Goal: Information Seeking & Learning: Check status

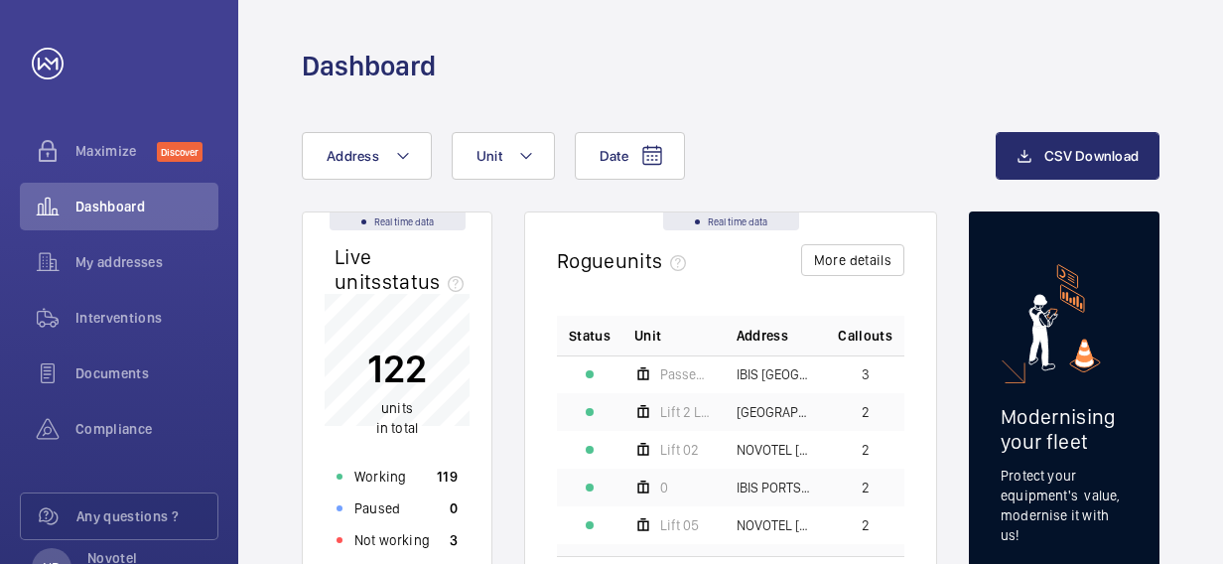
click at [1170, 73] on div "Dashboard" at bounding box center [730, 42] width 984 height 84
click at [124, 263] on span "My addresses" at bounding box center [146, 262] width 143 height 20
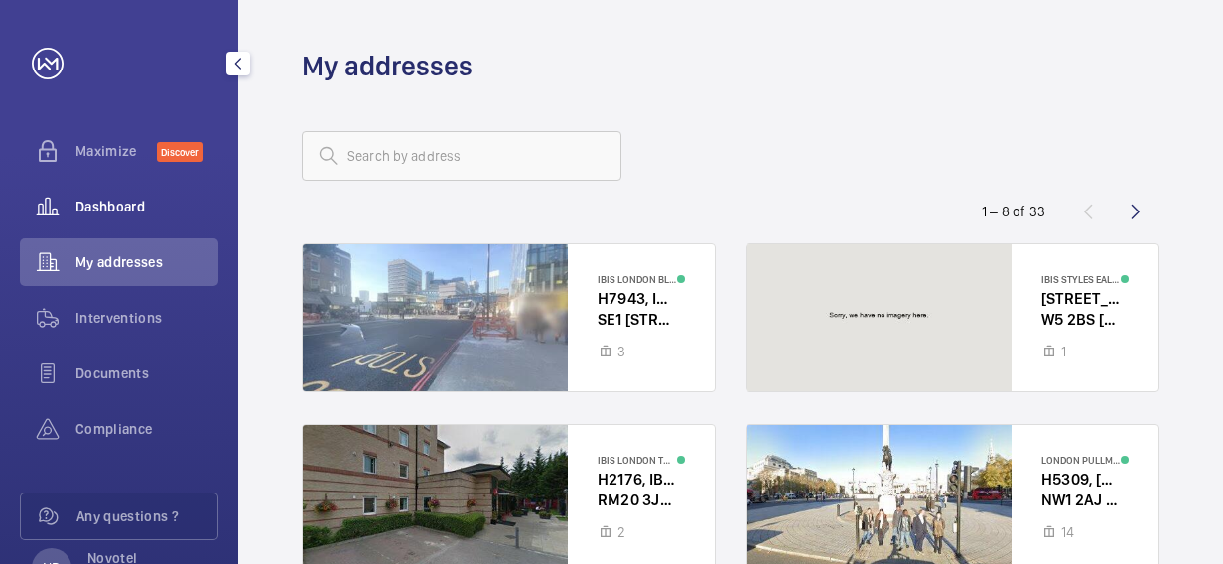
click at [123, 211] on span "Dashboard" at bounding box center [146, 206] width 143 height 20
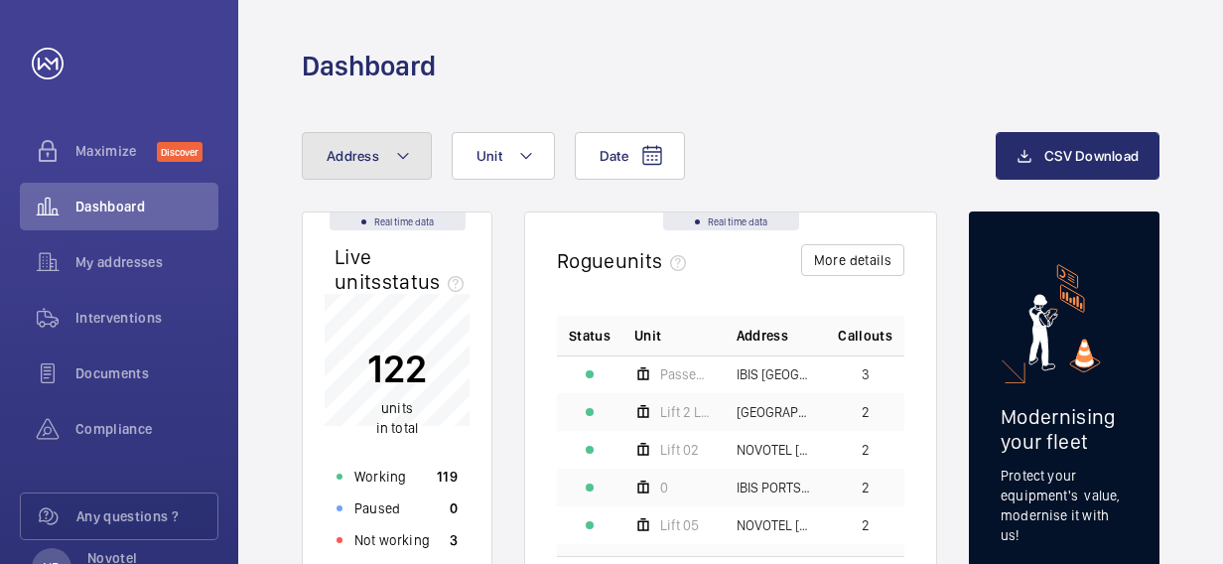
click at [391, 165] on button "Address" at bounding box center [367, 156] width 130 height 48
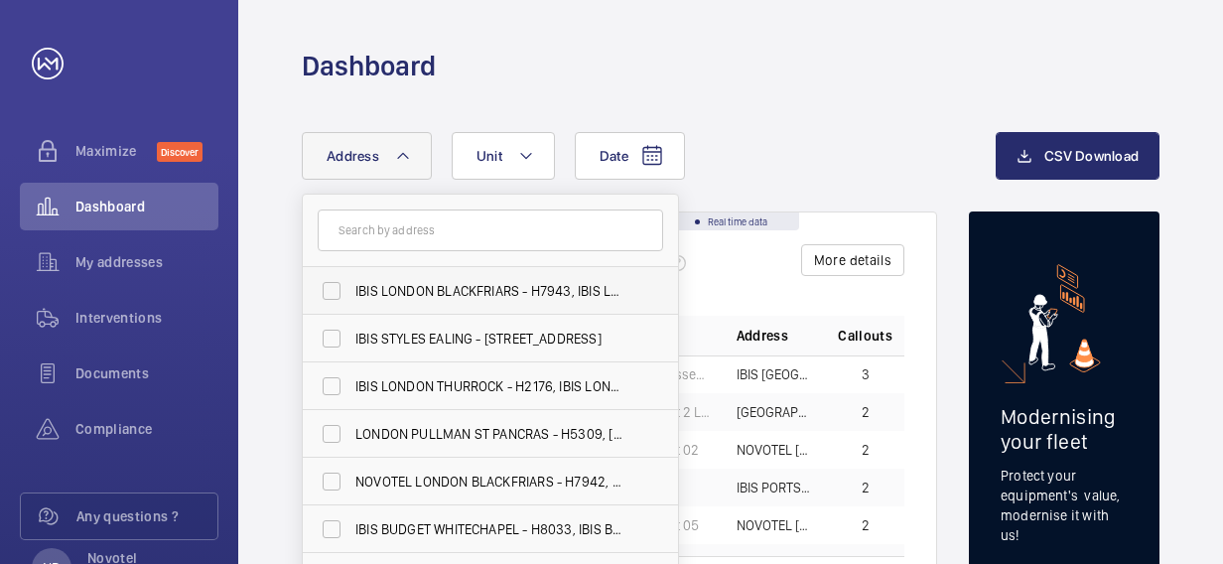
click at [328, 288] on label "IBIS LONDON BLACKFRIARS - H7943, IBIS LONDON BLACKFRIARS, [STREET_ADDRESS]" at bounding box center [475, 291] width 345 height 48
click at [328, 288] on input "IBIS LONDON BLACKFRIARS - H7943, IBIS LONDON BLACKFRIARS, [STREET_ADDRESS]" at bounding box center [332, 291] width 40 height 40
checkbox input "true"
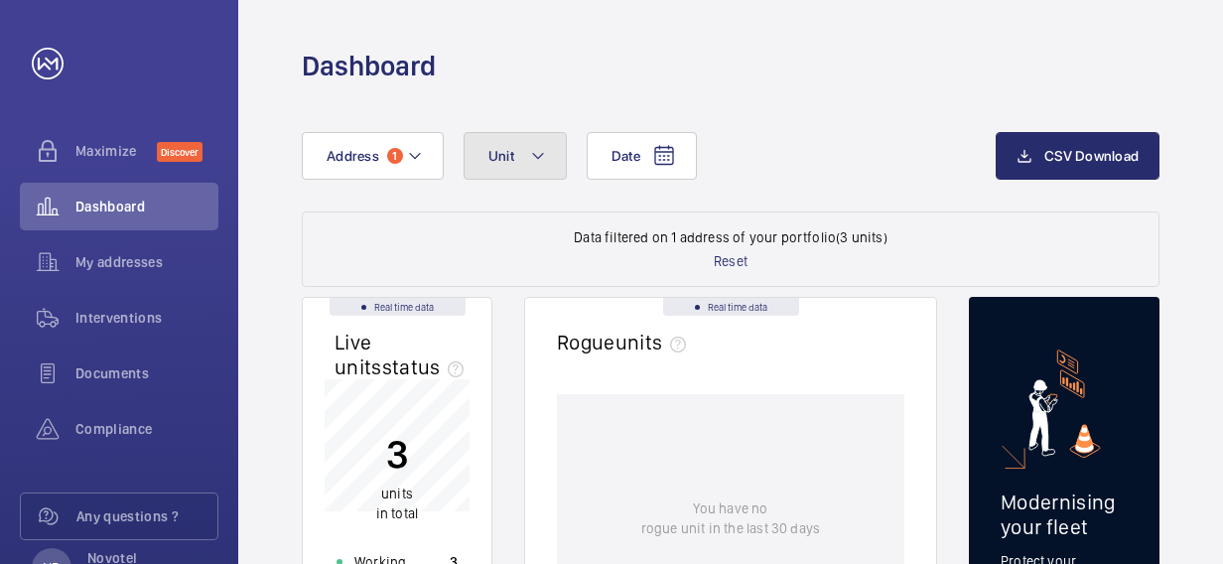
click at [551, 148] on button "Unit" at bounding box center [514, 156] width 103 height 48
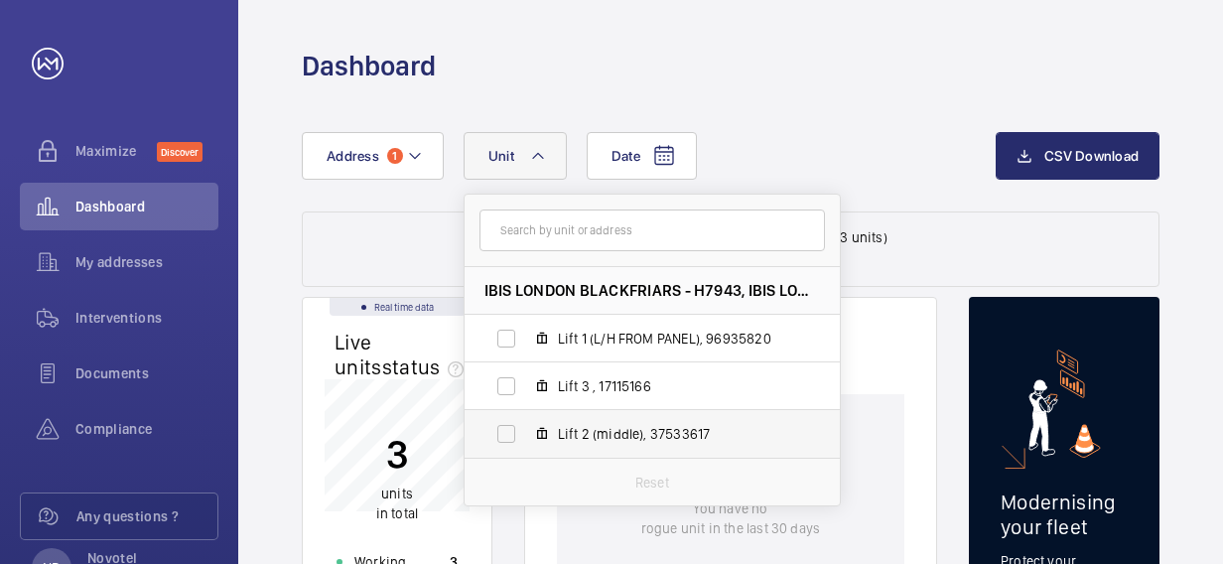
click at [614, 422] on label "Lift 2 (middle), 37533617" at bounding box center [635, 434] width 343 height 48
click at [526, 422] on input "Lift 2 (middle), 37533617" at bounding box center [506, 434] width 40 height 40
checkbox input "true"
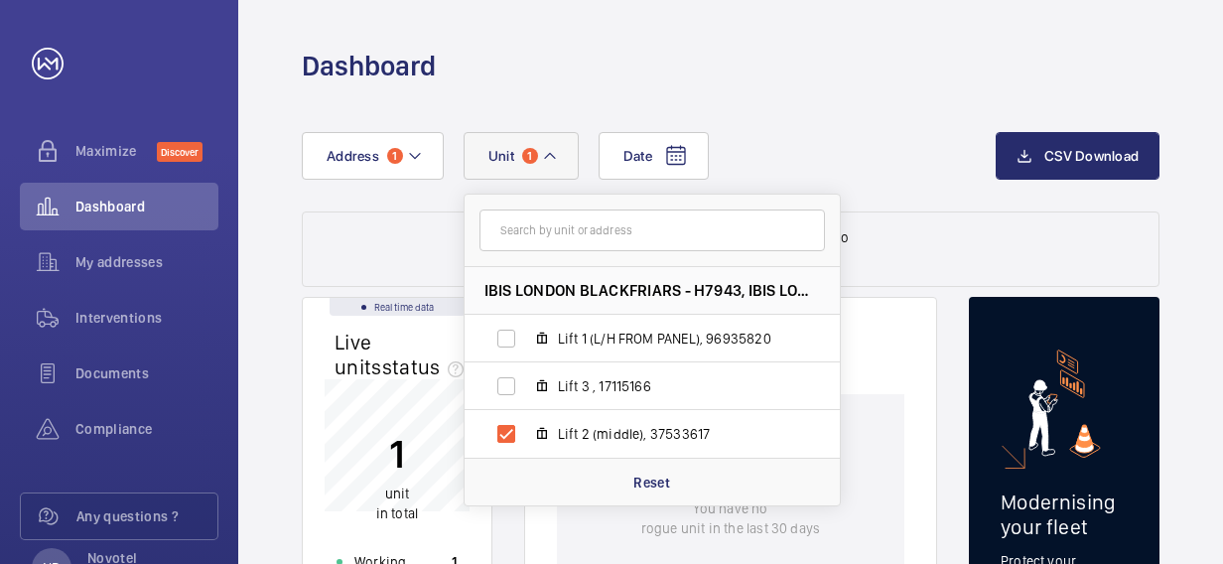
click at [906, 159] on div "Date Address [GEOGRAPHIC_DATA][STREET_ADDRESS] 1 (L/H FROM PANEL), 96935820 Lif…" at bounding box center [649, 156] width 694 height 48
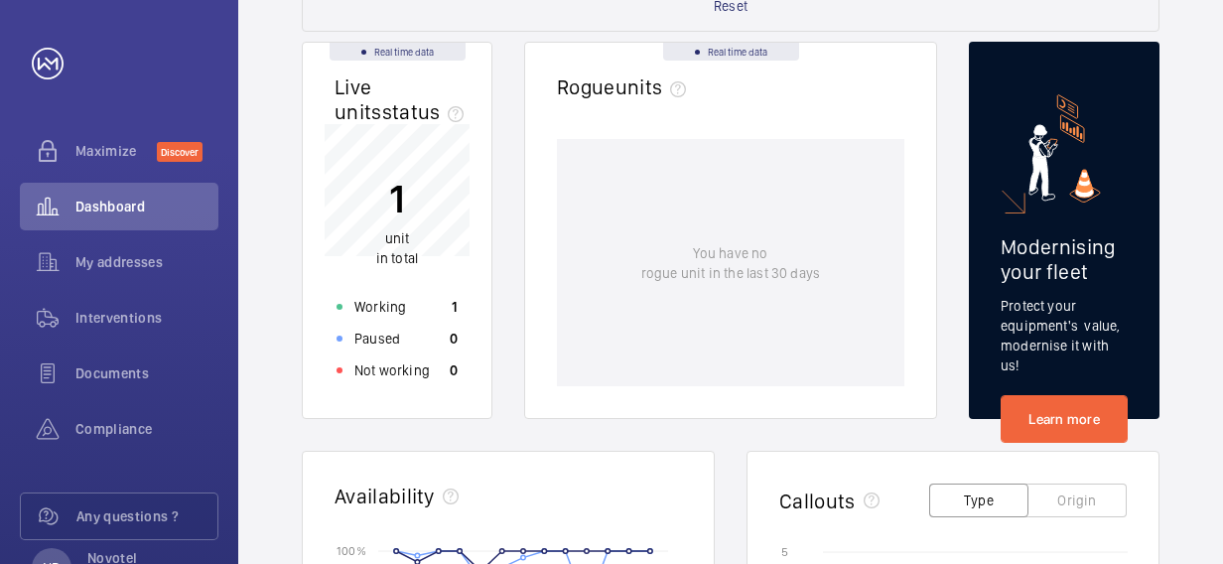
scroll to position [119, 0]
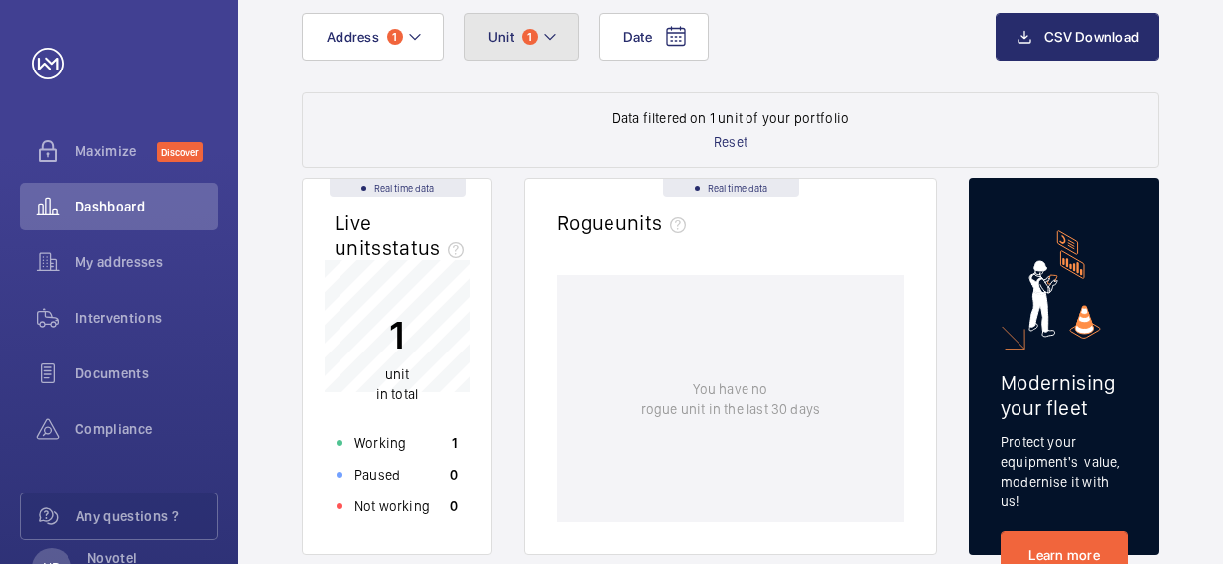
click at [558, 39] on button "Unit 1" at bounding box center [520, 37] width 115 height 48
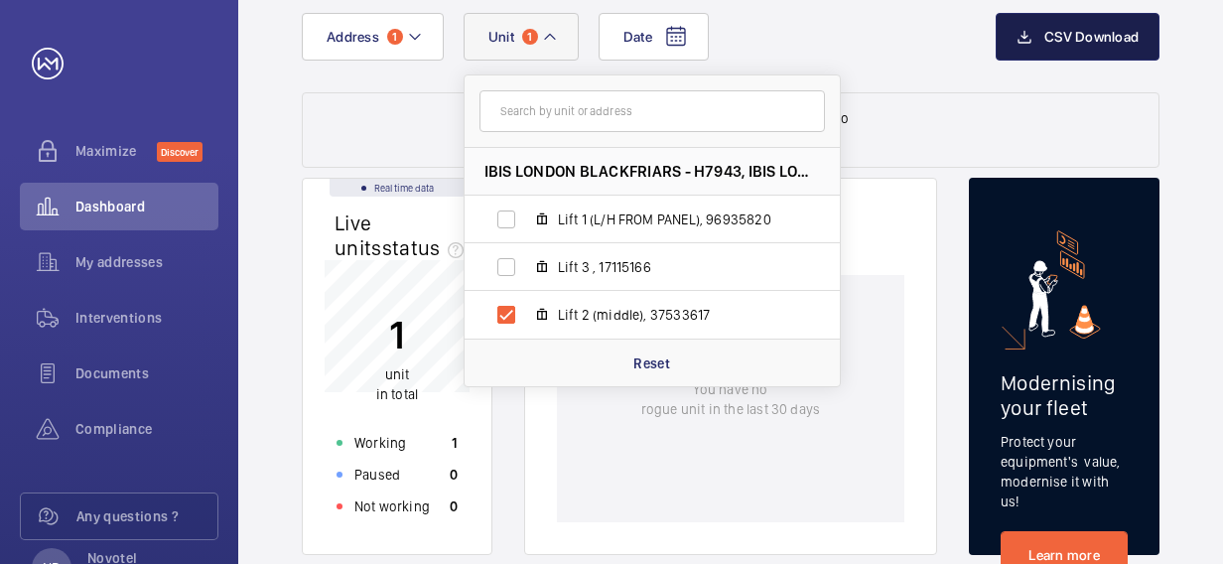
click at [1042, 31] on button "CSV Download" at bounding box center [1077, 37] width 164 height 48
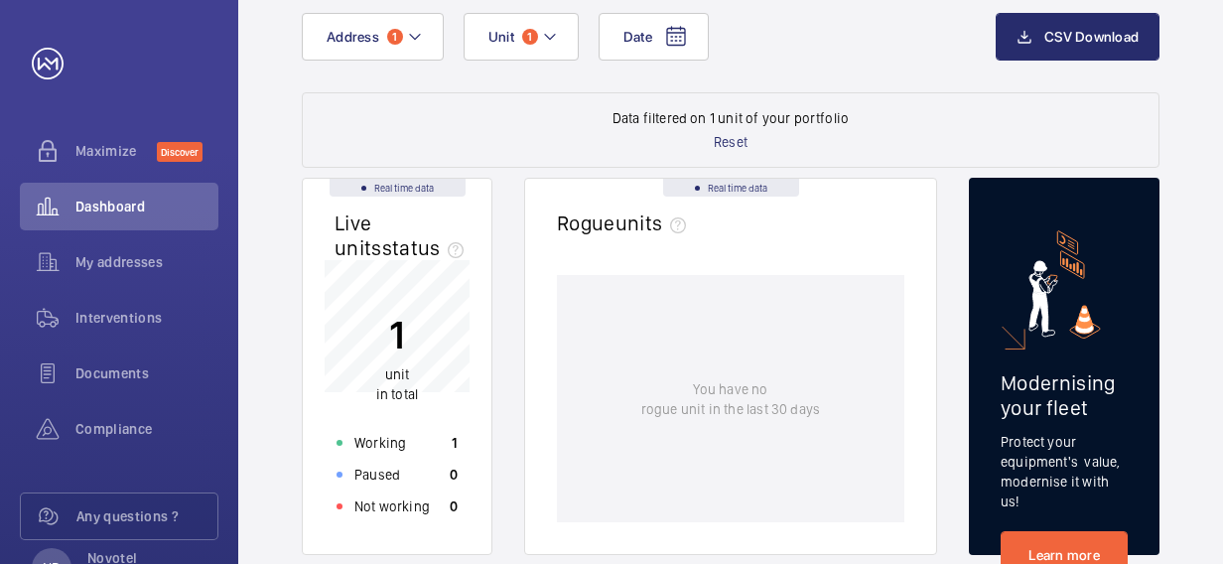
click at [502, 104] on wm-front-dashboard-filters-results "Data filtered on 1 unit of your portfolio Reset" at bounding box center [730, 129] width 857 height 75
click at [664, 40] on mat-icon at bounding box center [676, 37] width 24 height 24
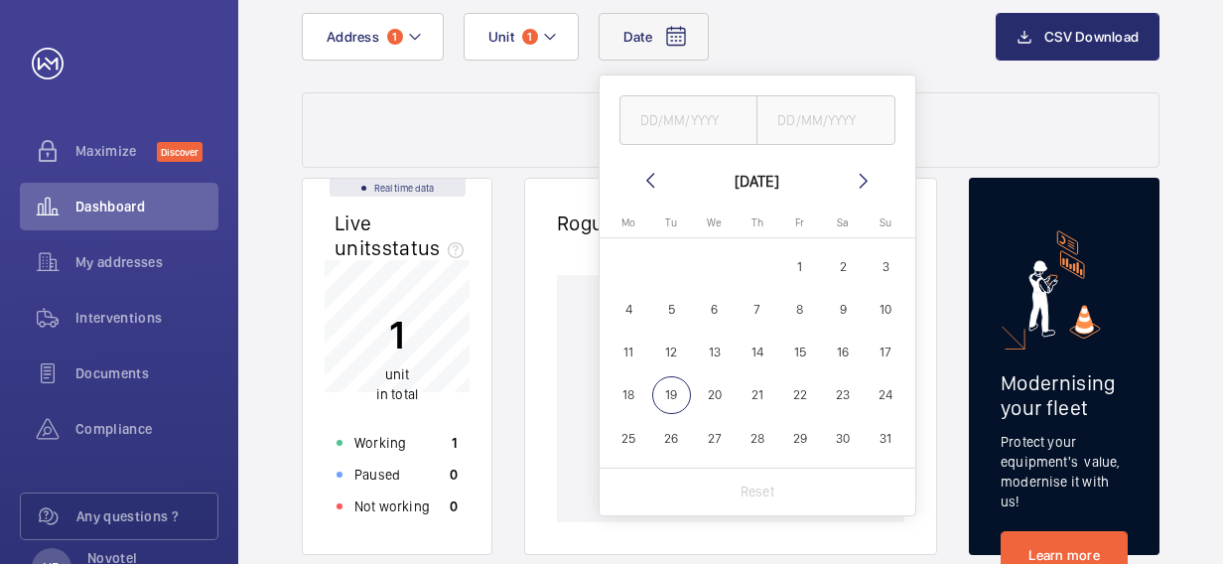
click at [410, 144] on wm-front-dashboard-filters-results "Data filtered on 1 unit of your portfolio Reset" at bounding box center [730, 129] width 857 height 75
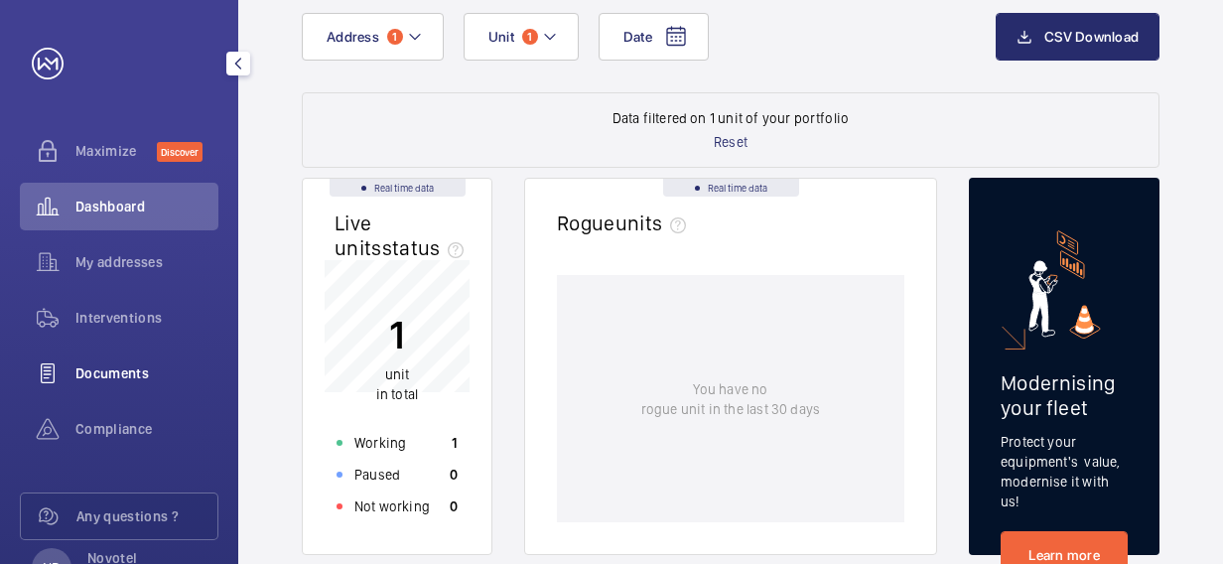
click at [141, 383] on div "Documents" at bounding box center [119, 373] width 198 height 48
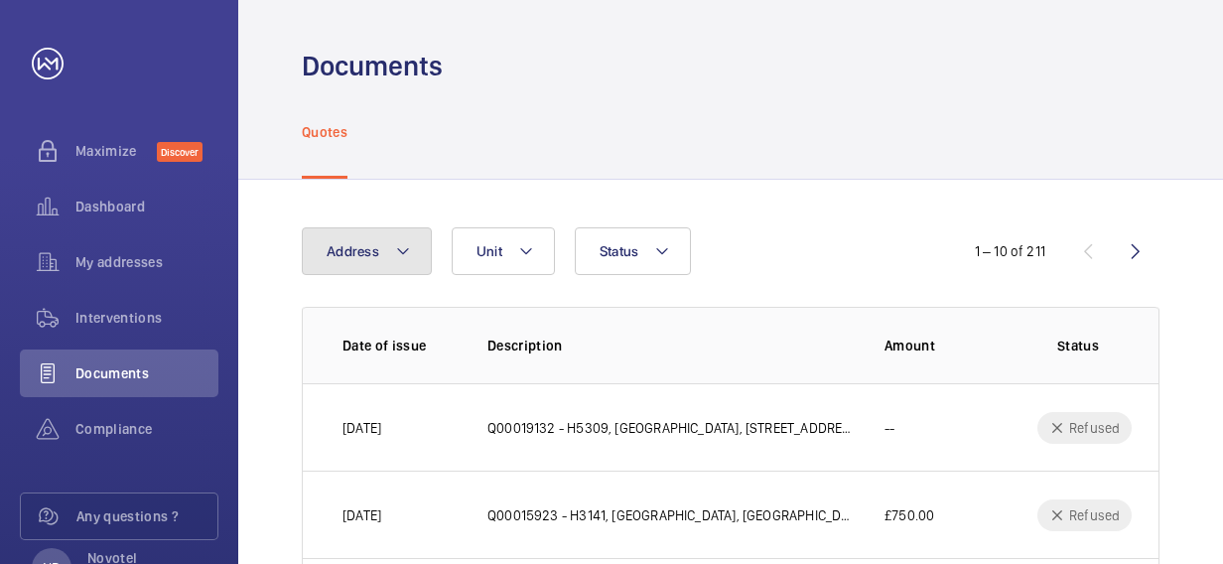
click at [412, 243] on button "Address" at bounding box center [367, 251] width 130 height 48
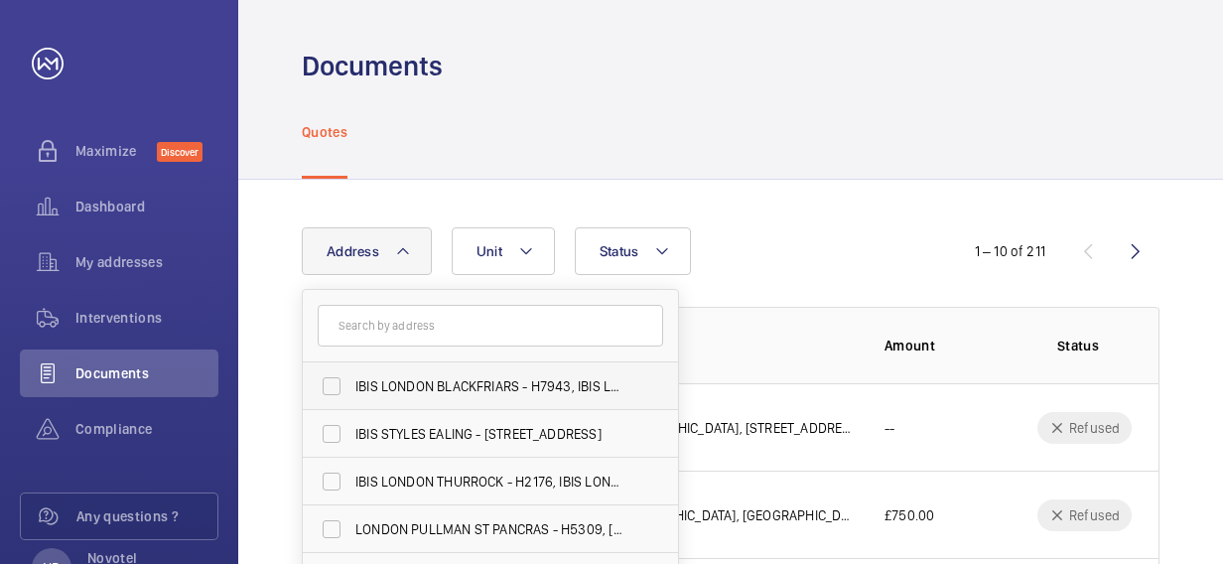
click at [432, 393] on span "IBIS LONDON BLACKFRIARS - H7943, IBIS LONDON BLACKFRIARS, [STREET_ADDRESS]" at bounding box center [491, 386] width 273 height 20
click at [351, 393] on input "IBIS LONDON BLACKFRIARS - H7943, IBIS LONDON BLACKFRIARS, [STREET_ADDRESS]" at bounding box center [332, 386] width 40 height 40
checkbox input "true"
click at [832, 220] on div "Address [GEOGRAPHIC_DATA][STREET_ADDRESS] IBIS STYLES EALING - [STREET_ADDRESS]…" at bounding box center [730, 524] width 984 height 688
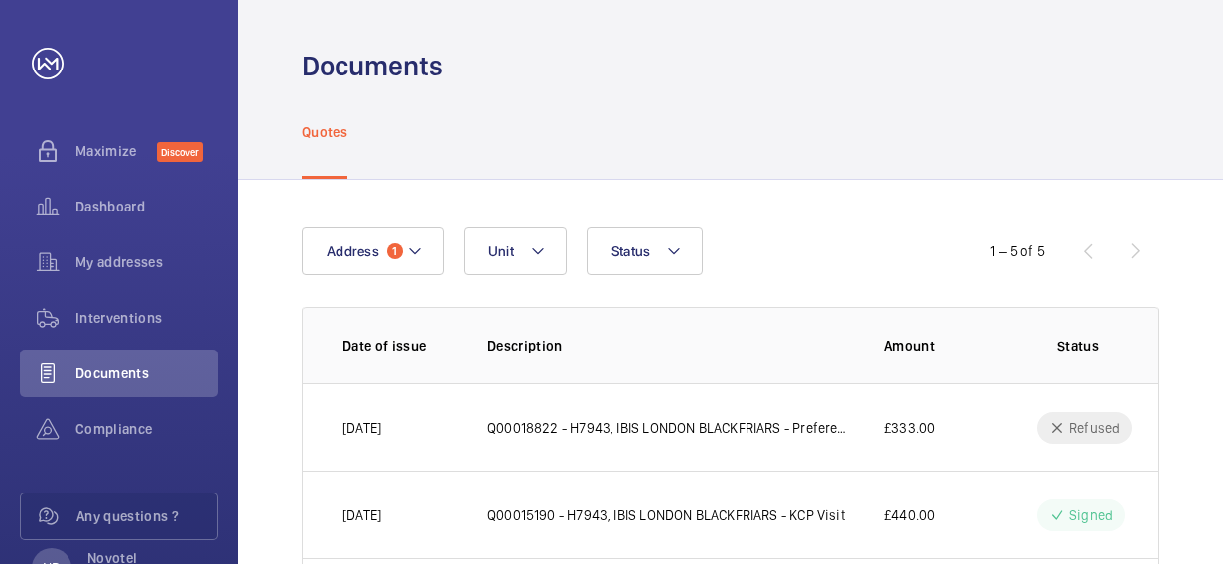
click at [859, 224] on div "Address 1 Unit Status 1 – 5 of 5 Date of issue Description Amount Status [DATE]…" at bounding box center [730, 524] width 984 height 688
click at [669, 264] on button "Status" at bounding box center [645, 251] width 117 height 48
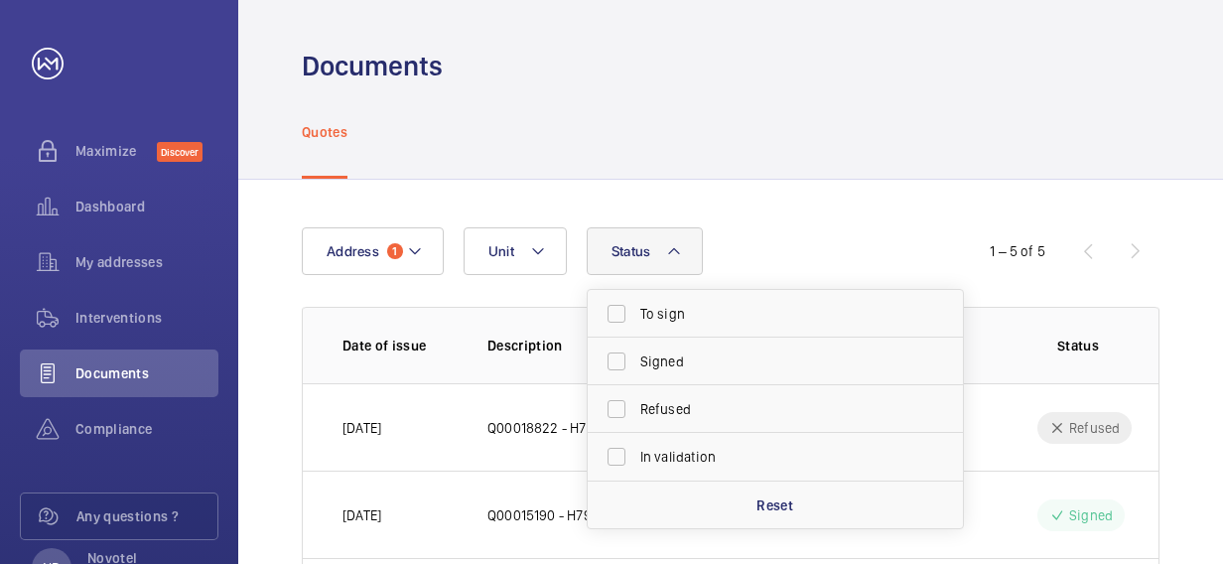
click at [758, 203] on div "Address 1 Unit Status To sign Signed Refused In validation Reset 1 – 5 of 5 Dat…" at bounding box center [730, 524] width 984 height 688
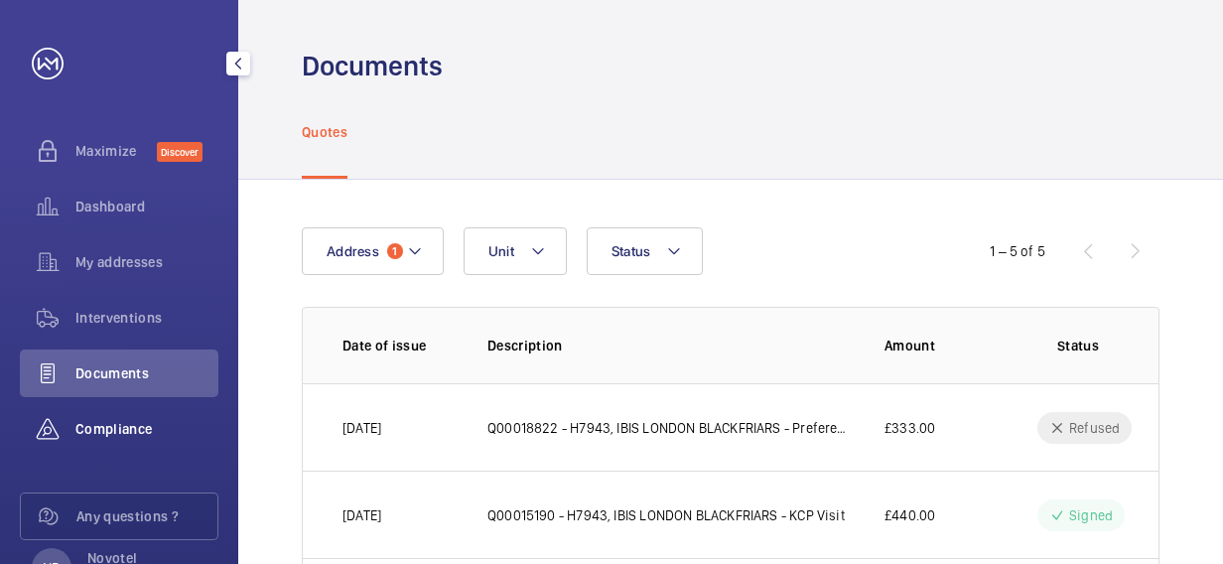
click at [101, 423] on span "Compliance" at bounding box center [146, 429] width 143 height 20
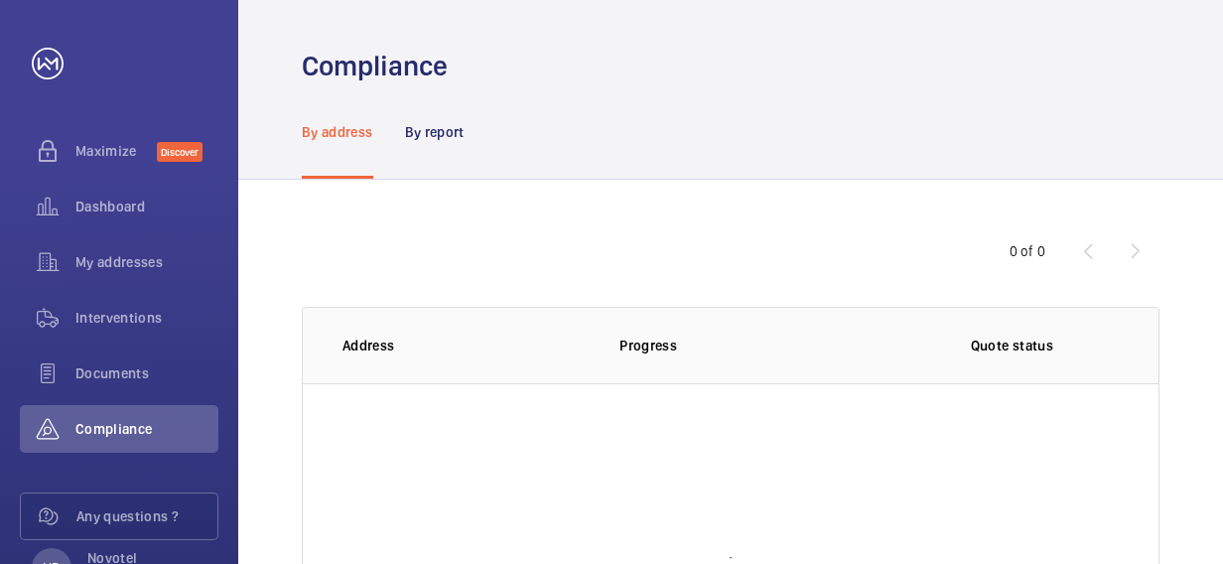
click at [379, 345] on p "Address" at bounding box center [464, 345] width 245 height 20
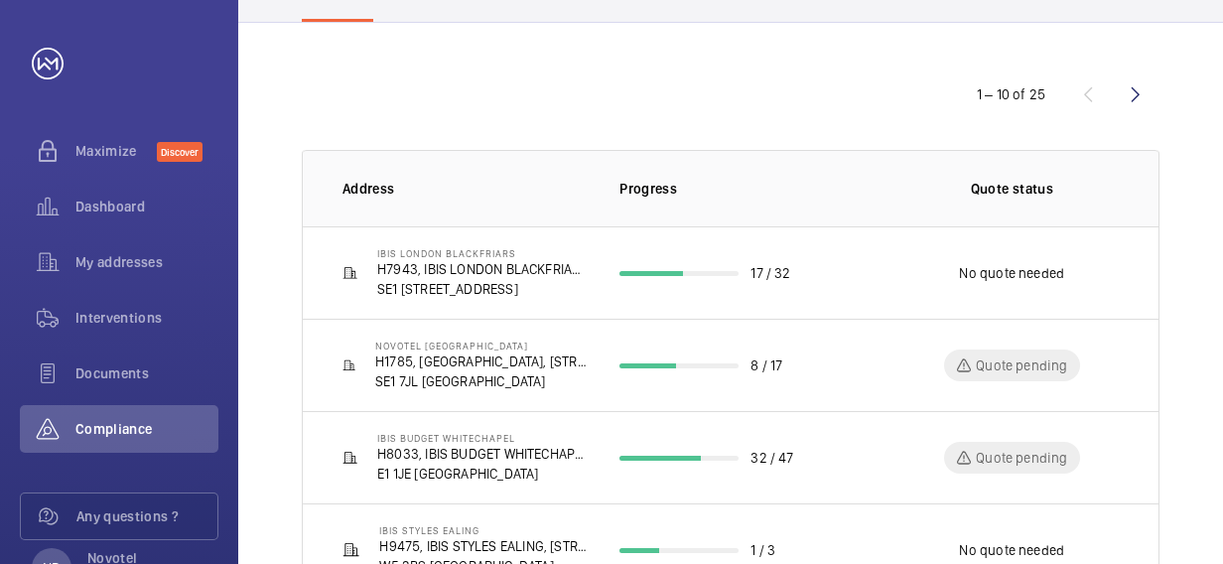
scroll to position [159, 0]
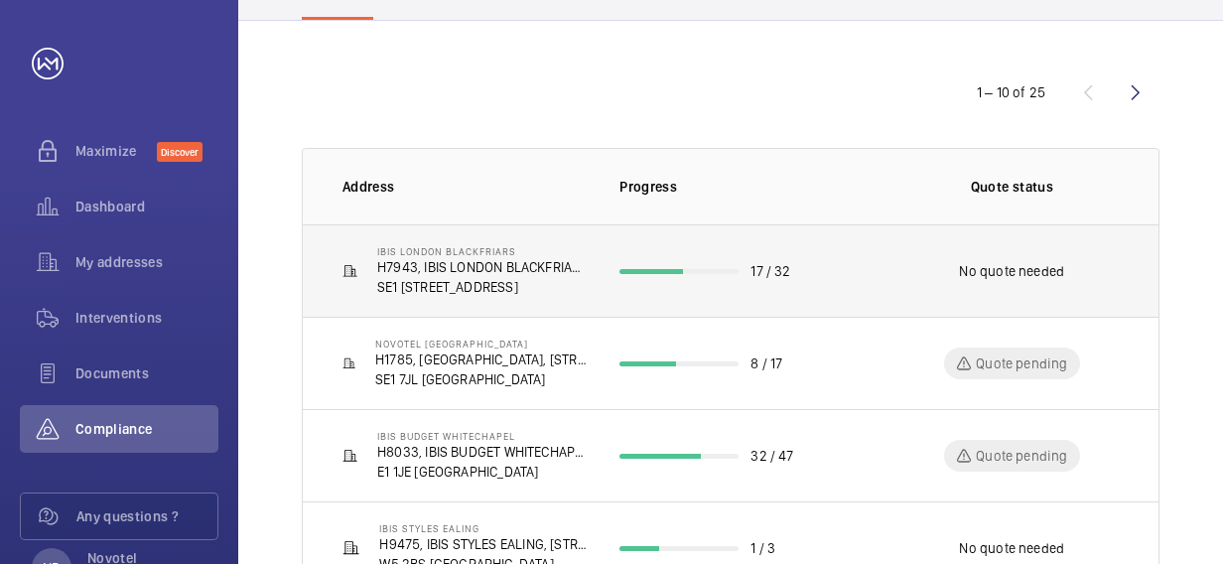
click at [394, 287] on p "SE1 [STREET_ADDRESS]" at bounding box center [482, 287] width 210 height 20
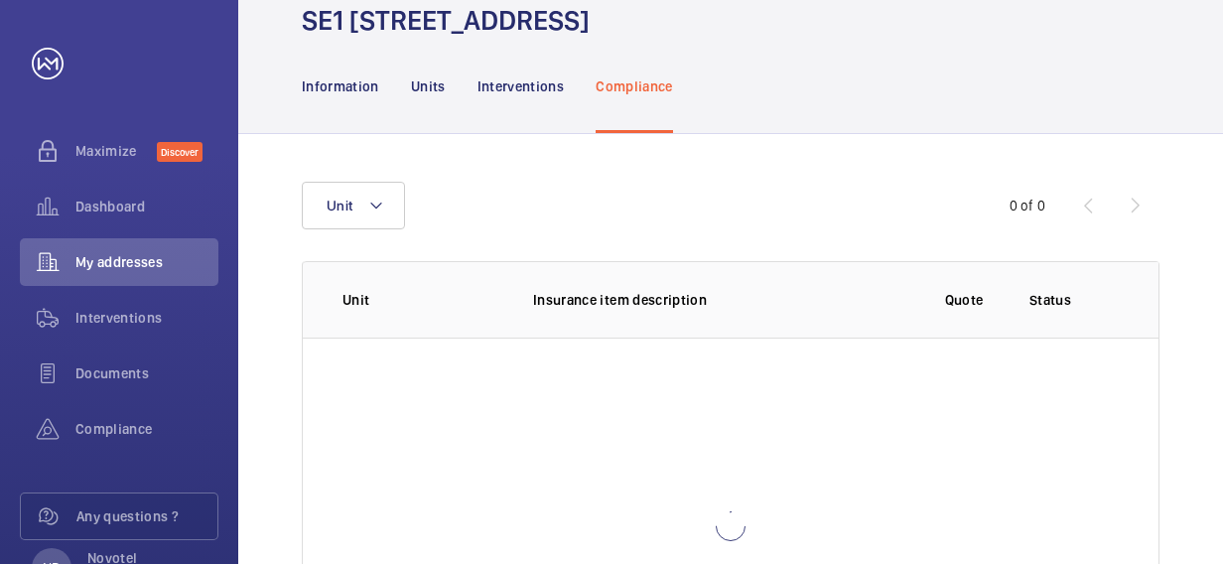
scroll to position [272, 0]
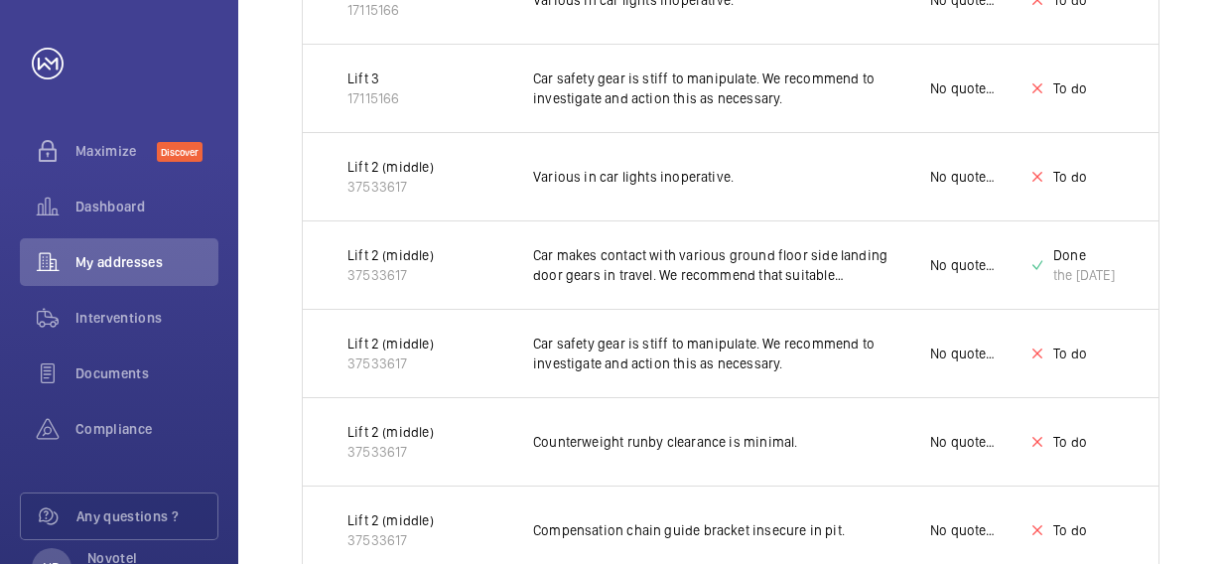
scroll to position [589, 0]
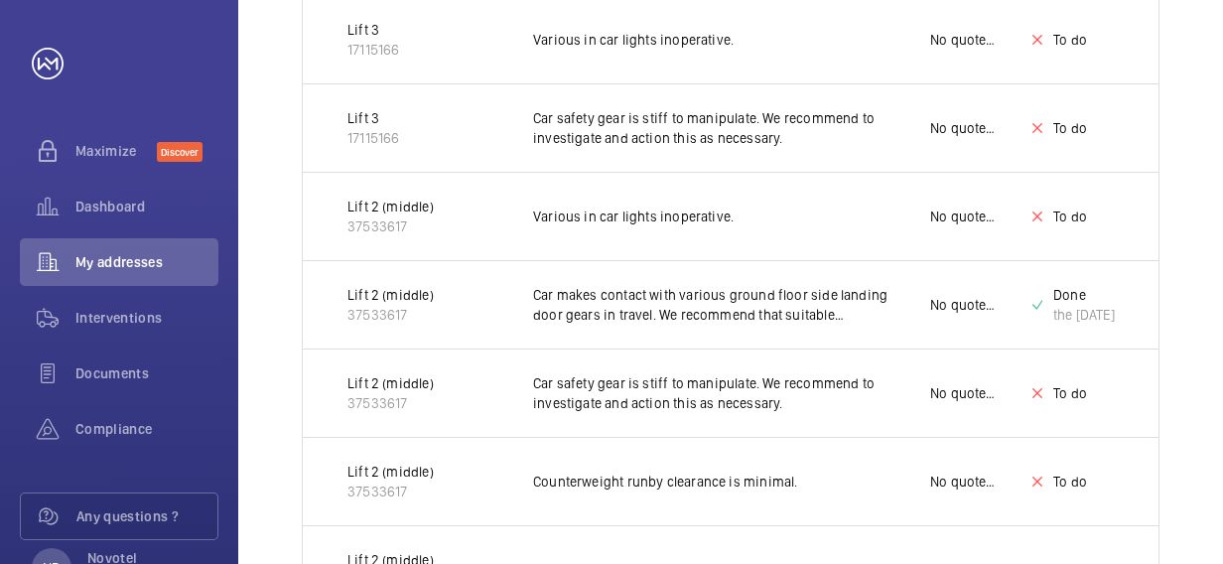
click at [623, 311] on p "Car makes contact with various ground floor side landing door gears in travel. …" at bounding box center [715, 305] width 365 height 40
click at [372, 299] on p "Lift 2 (middle)" at bounding box center [390, 295] width 86 height 20
click at [393, 285] on p "Lift 2 (middle)" at bounding box center [390, 295] width 86 height 20
click at [1079, 294] on p "Done" at bounding box center [1084, 295] width 62 height 20
click at [742, 296] on p "Car makes contact with various ground floor side landing door gears in travel. …" at bounding box center [715, 305] width 365 height 40
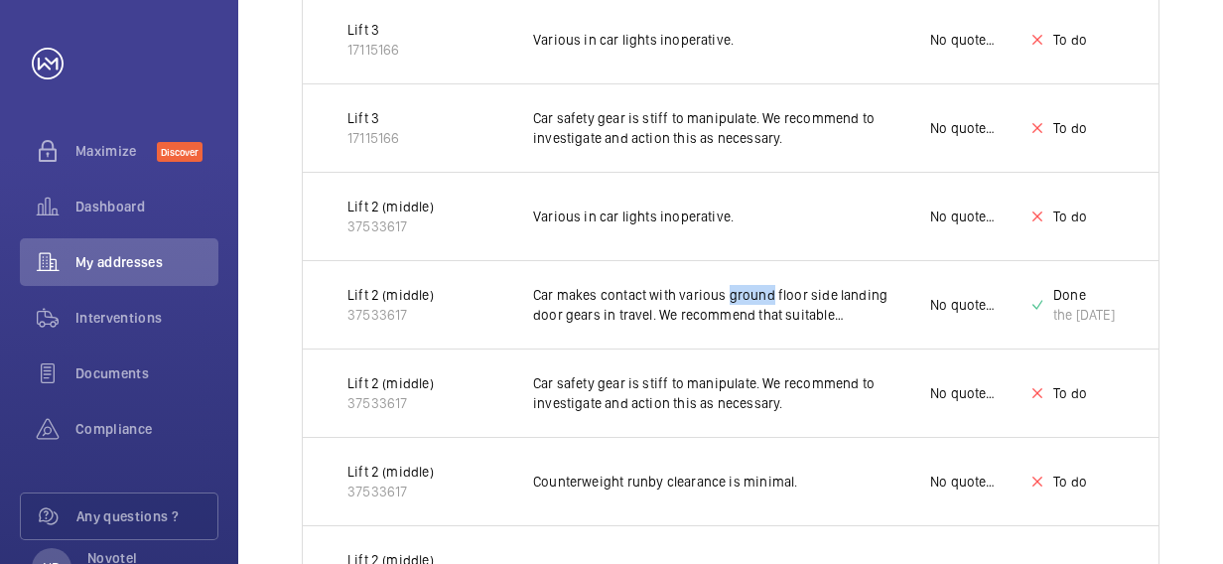
click at [742, 296] on p "Car makes contact with various ground floor side landing door gears in travel. …" at bounding box center [715, 305] width 365 height 40
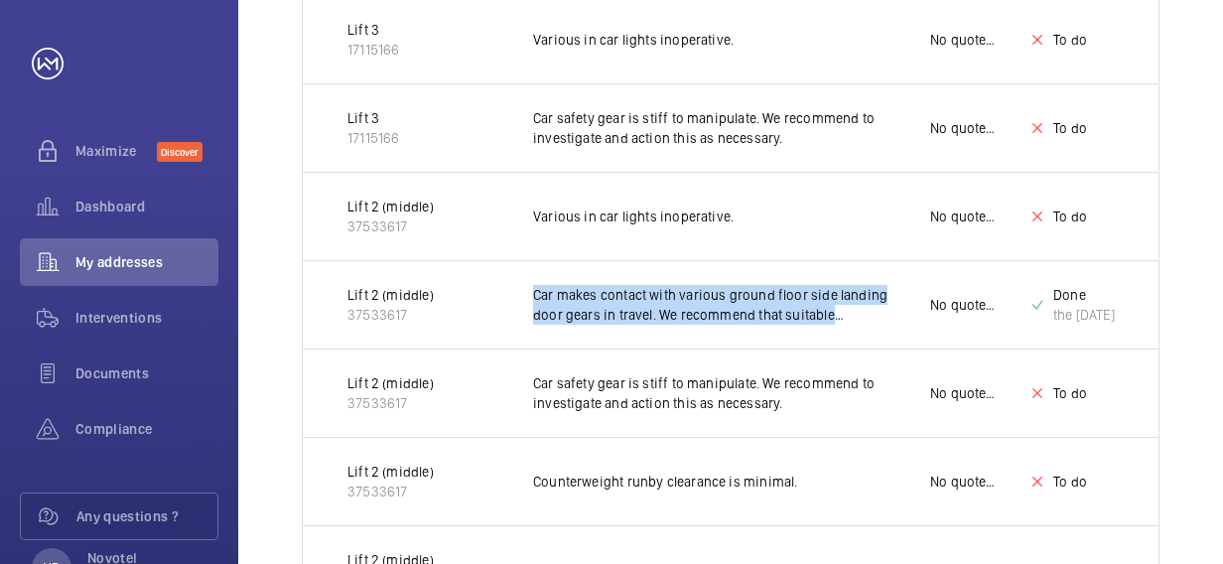
click at [742, 296] on p "Car makes contact with various ground floor side landing door gears in travel. …" at bounding box center [715, 305] width 365 height 40
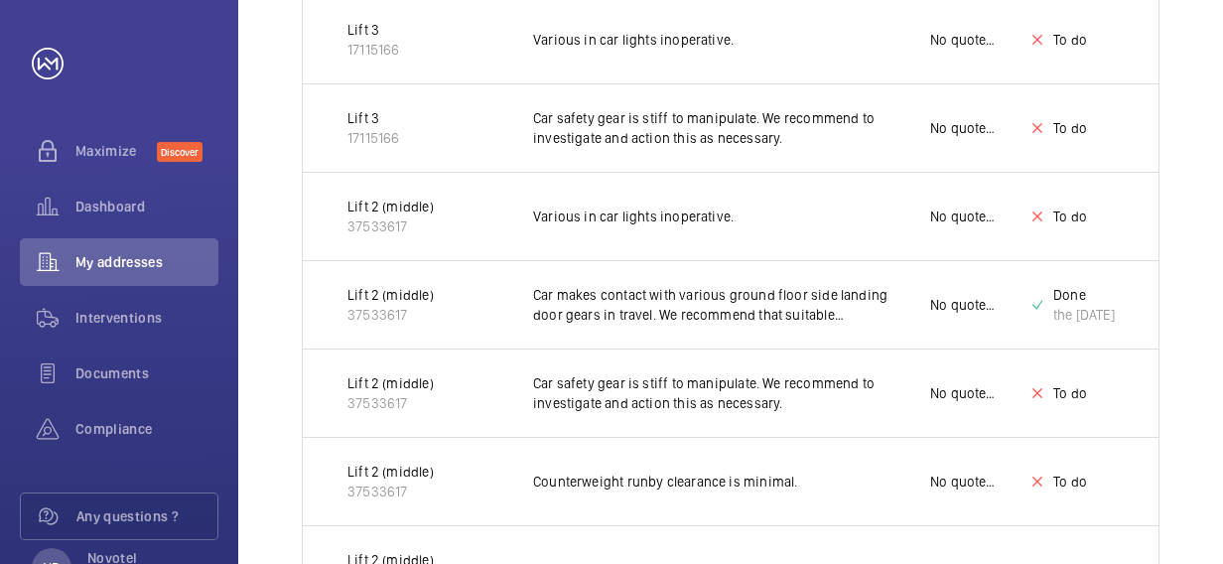
click at [415, 306] on p "37533617" at bounding box center [390, 315] width 86 height 20
click at [365, 292] on p "Lift 2 (middle)" at bounding box center [390, 295] width 86 height 20
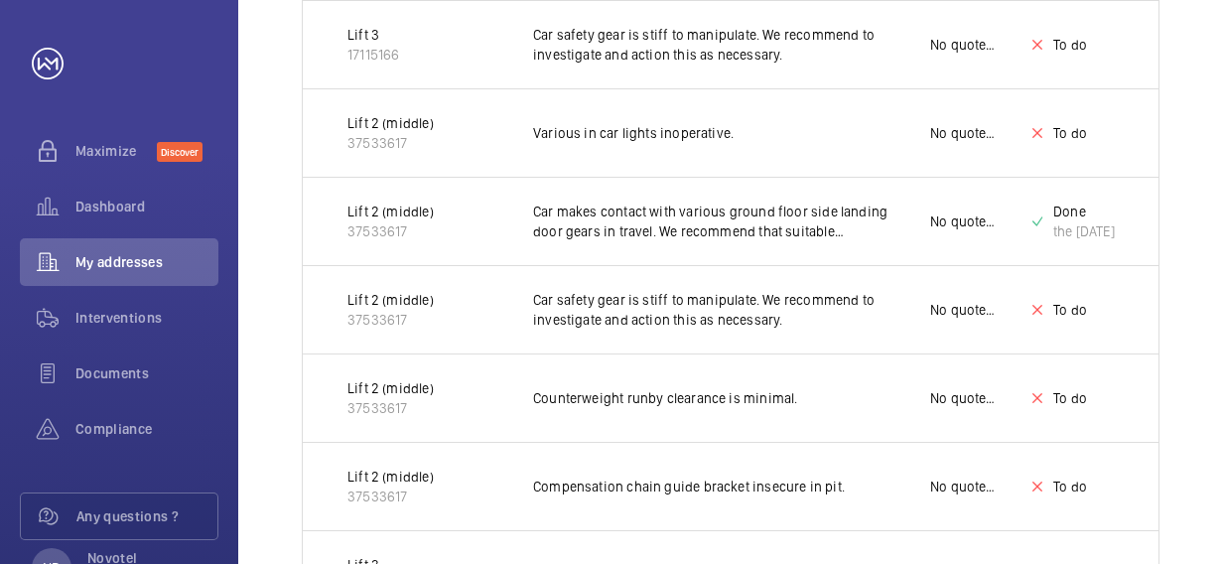
scroll to position [709, 0]
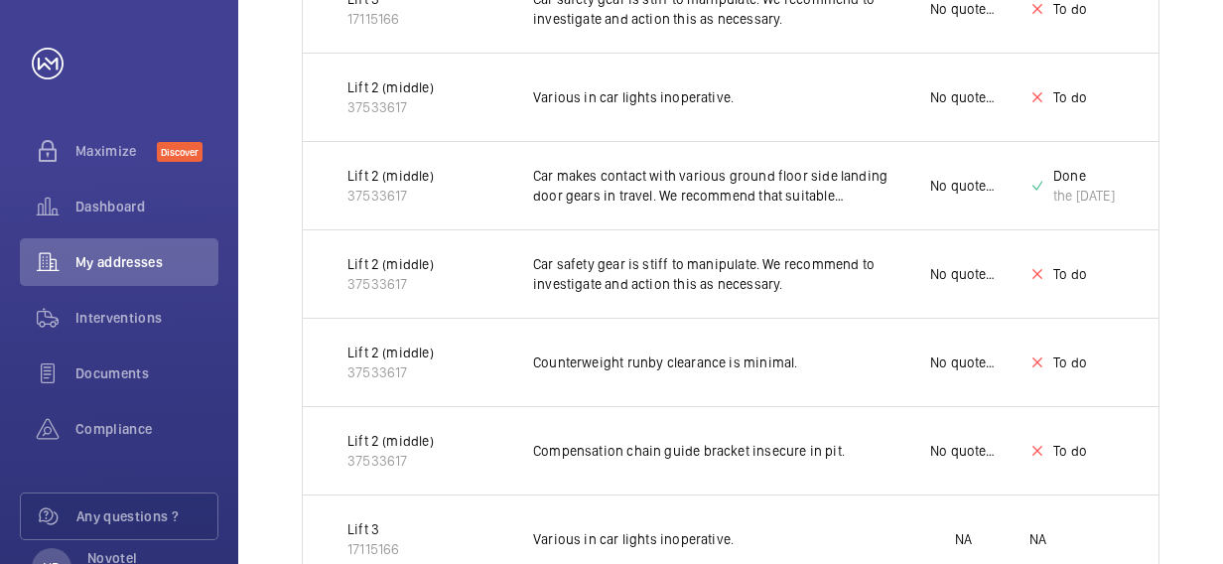
click at [386, 169] on p "Lift 2 (middle)" at bounding box center [390, 176] width 86 height 20
click at [720, 190] on p "Car makes contact with various ground floor side landing door gears in travel. …" at bounding box center [715, 186] width 365 height 40
click at [778, 195] on p "Car makes contact with various ground floor side landing door gears in travel. …" at bounding box center [715, 186] width 365 height 40
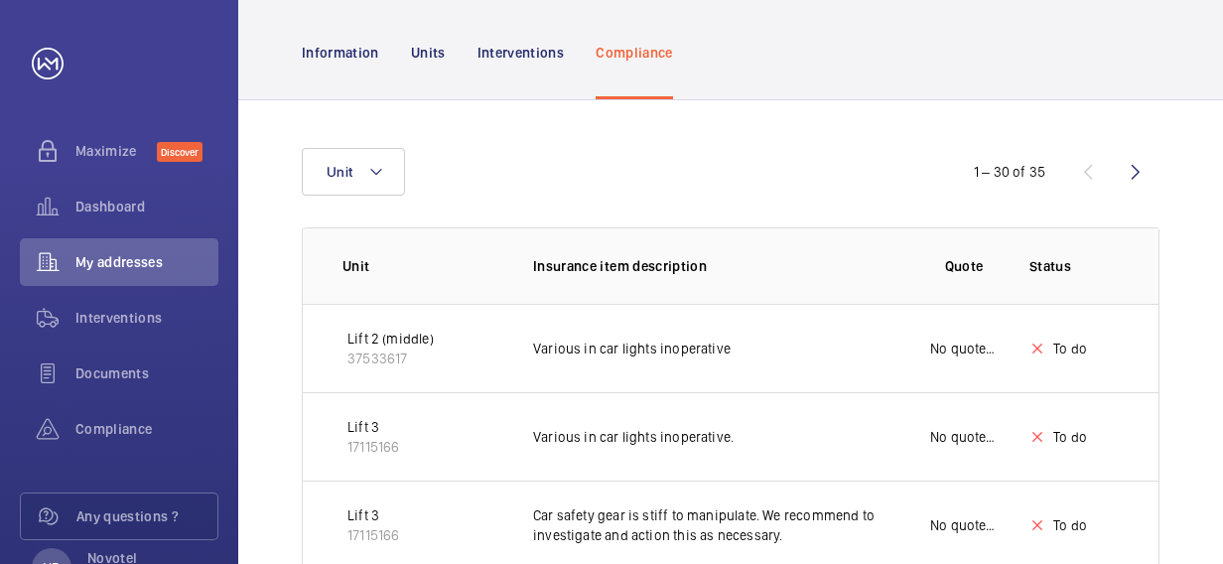
scroll to position [153, 0]
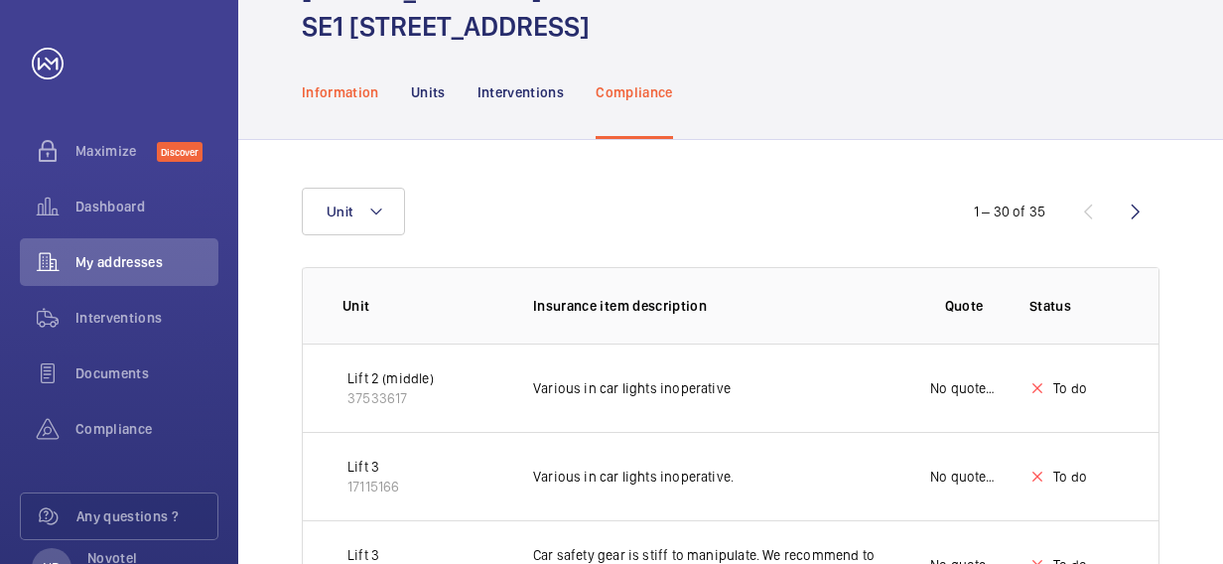
click at [352, 85] on p "Information" at bounding box center [340, 92] width 77 height 20
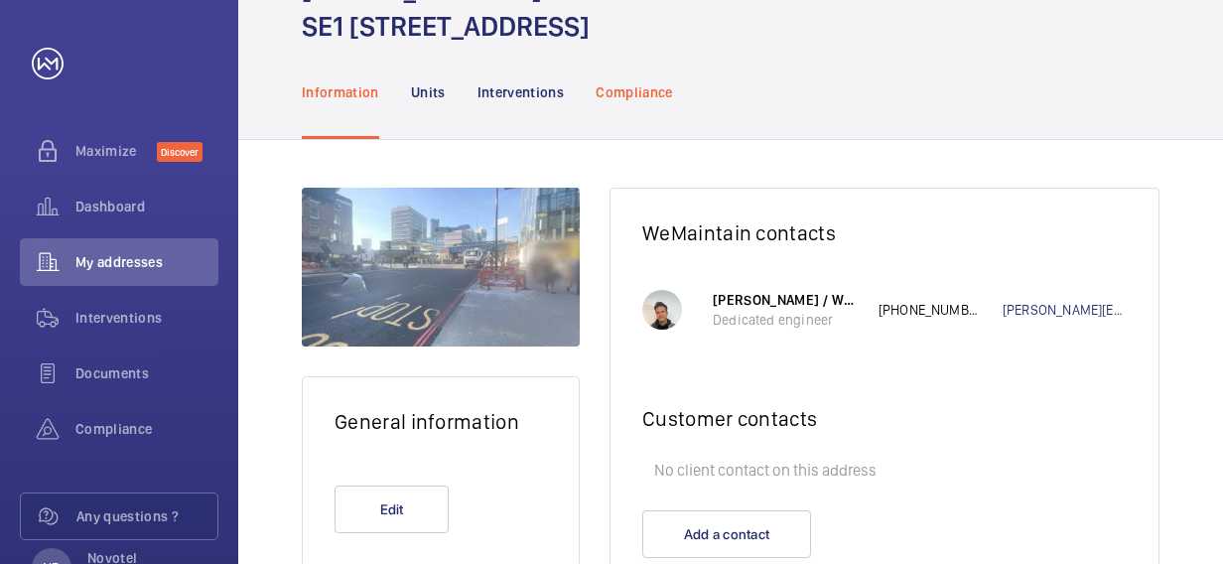
click at [645, 91] on p "Compliance" at bounding box center [633, 92] width 77 height 20
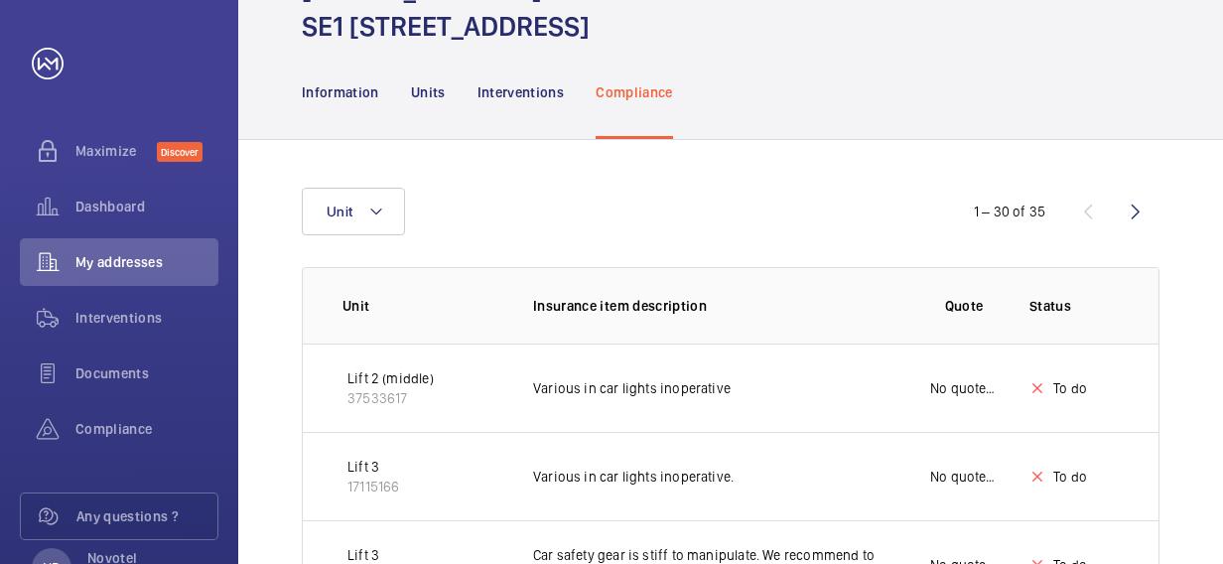
click at [688, 386] on p "Various in car lights inoperative" at bounding box center [715, 388] width 365 height 20
click at [377, 383] on p "Lift 2 (middle)" at bounding box center [390, 378] width 86 height 20
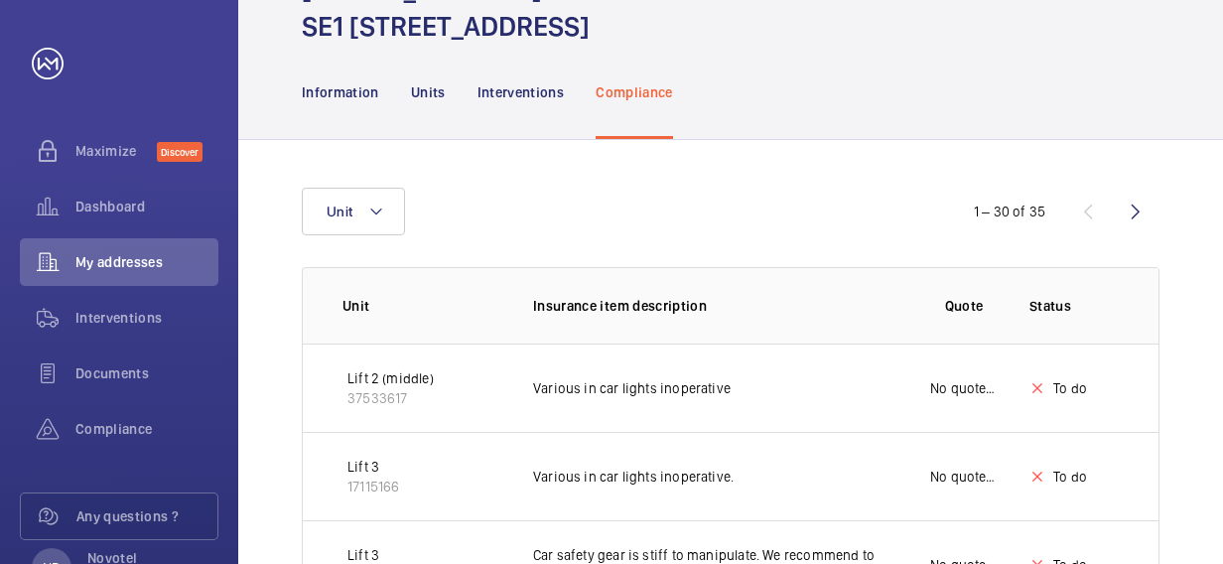
drag, startPoint x: 377, startPoint y: 383, endPoint x: 578, endPoint y: 396, distance: 200.9
click at [578, 396] on p "Various in car lights inoperative" at bounding box center [715, 388] width 365 height 20
click at [728, 195] on div "Unit" at bounding box center [611, 212] width 619 height 48
click at [353, 82] on p "Information" at bounding box center [340, 92] width 77 height 20
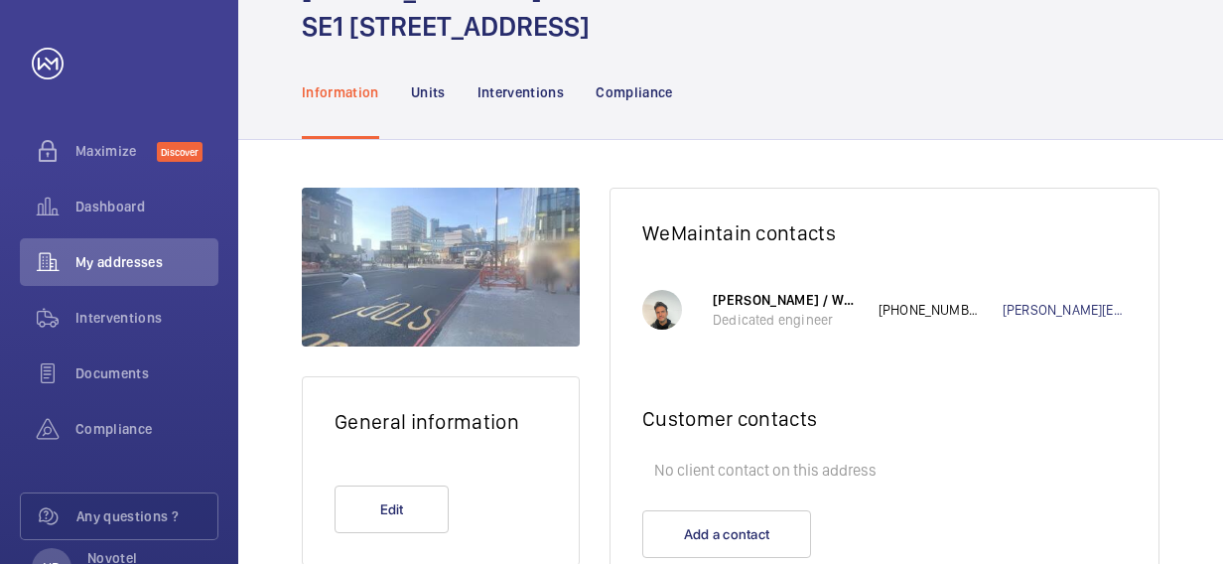
click at [683, 147] on div "General information Edit WeMaintain contacts [PERSON_NAME] / WeMaintain UK Dedi…" at bounding box center [730, 389] width 984 height 498
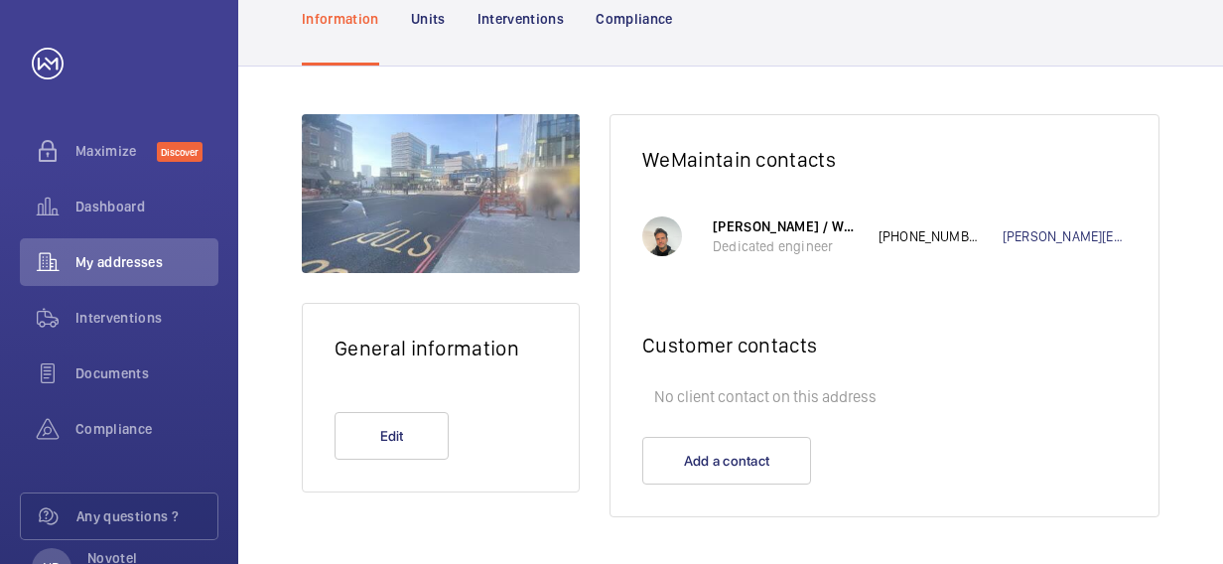
scroll to position [227, 0]
click at [427, 13] on p "Units" at bounding box center [428, 18] width 35 height 20
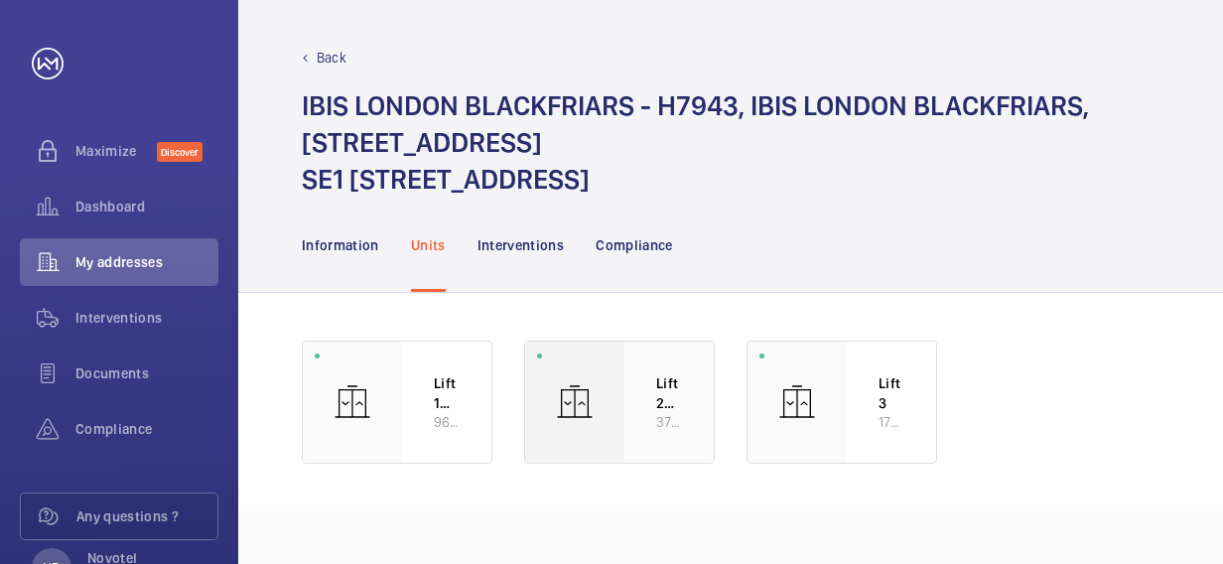
click at [660, 409] on p "Lift 2 (middle)" at bounding box center [669, 392] width 26 height 39
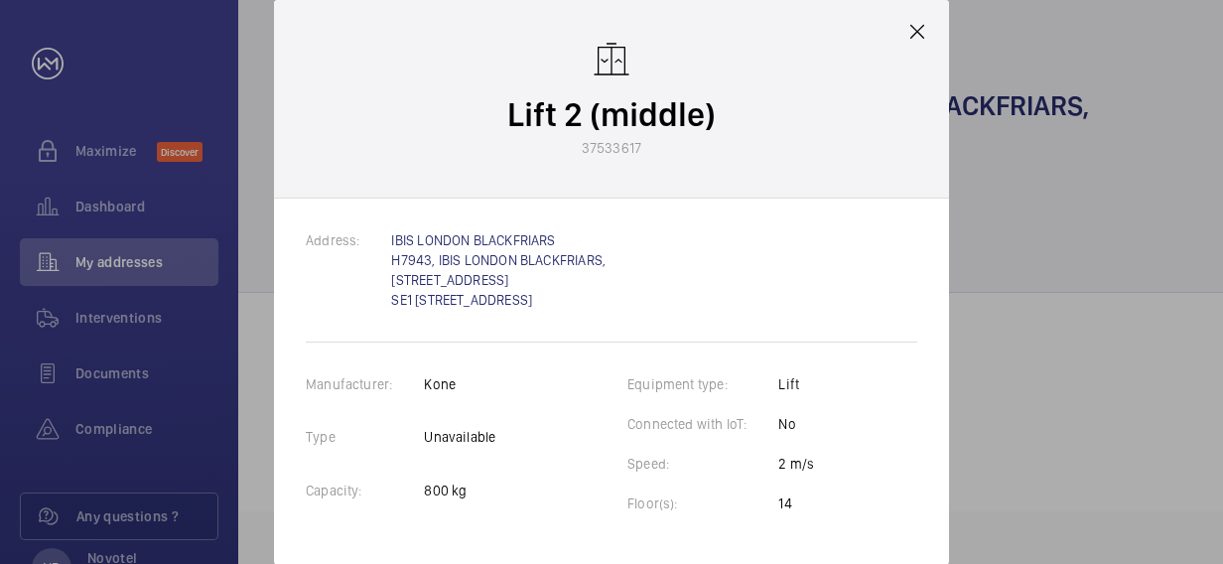
click at [869, 417] on div "Equipment type: Lift Connected with IoT: No Speed: 2 m/s Floor(s): 14" at bounding box center [772, 453] width 290 height 159
click at [929, 24] on div "Lift 2 (middle) 37533617" at bounding box center [611, 99] width 675 height 198
click at [919, 32] on mat-icon at bounding box center [917, 32] width 24 height 24
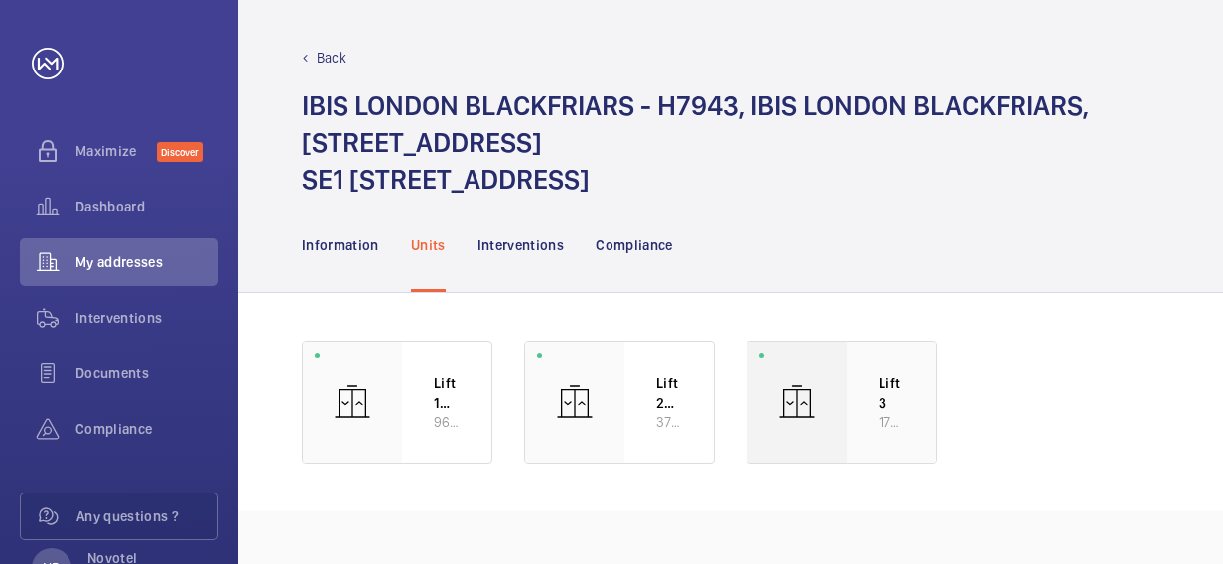
click at [873, 380] on div "Lift 3 17115166" at bounding box center [891, 401] width 89 height 121
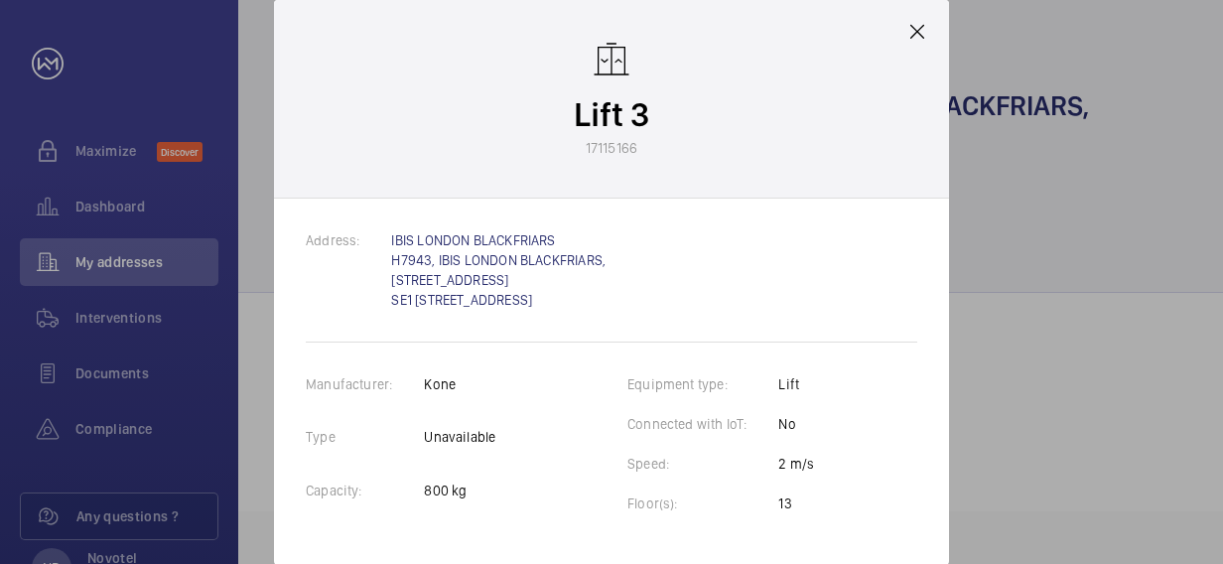
click at [923, 39] on mat-icon at bounding box center [917, 32] width 24 height 24
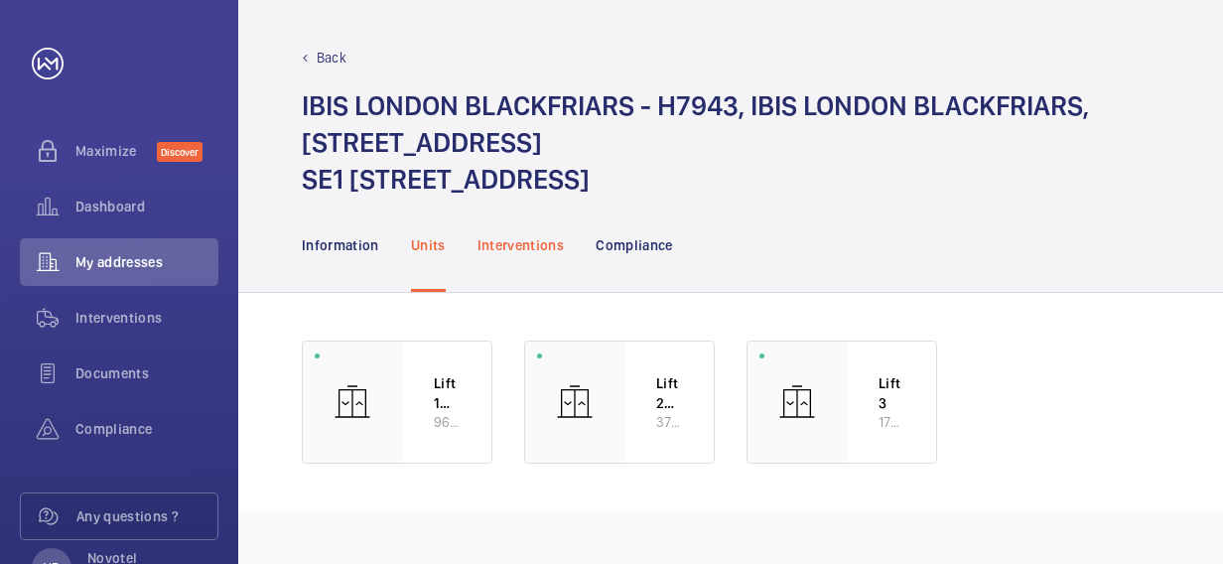
click at [544, 258] on div "Interventions" at bounding box center [520, 244] width 87 height 94
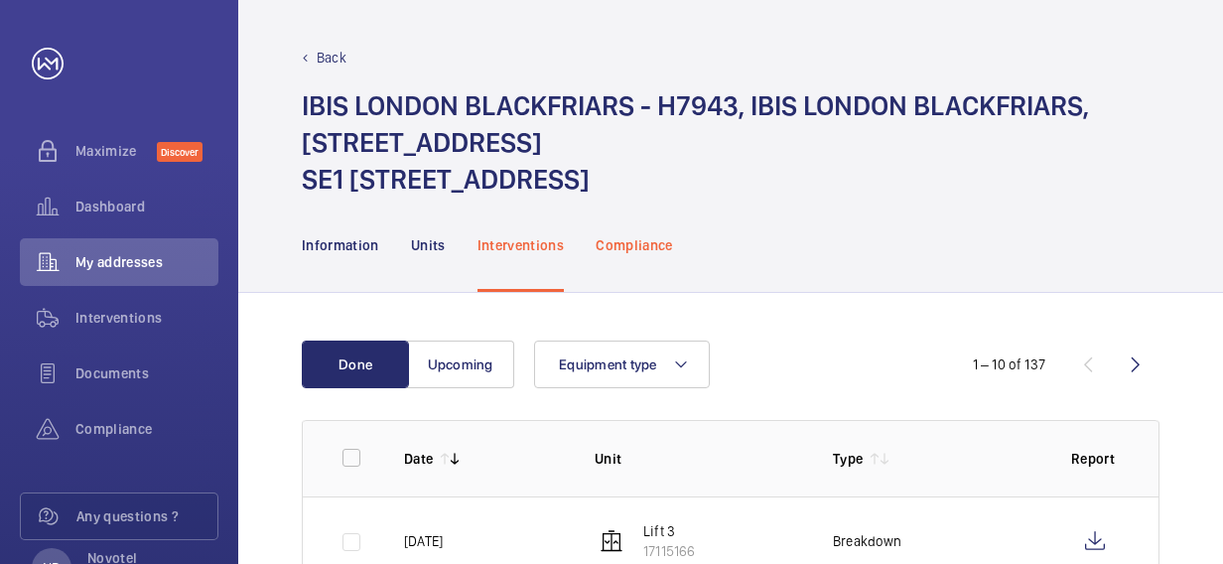
click at [619, 245] on p "Compliance" at bounding box center [633, 245] width 77 height 20
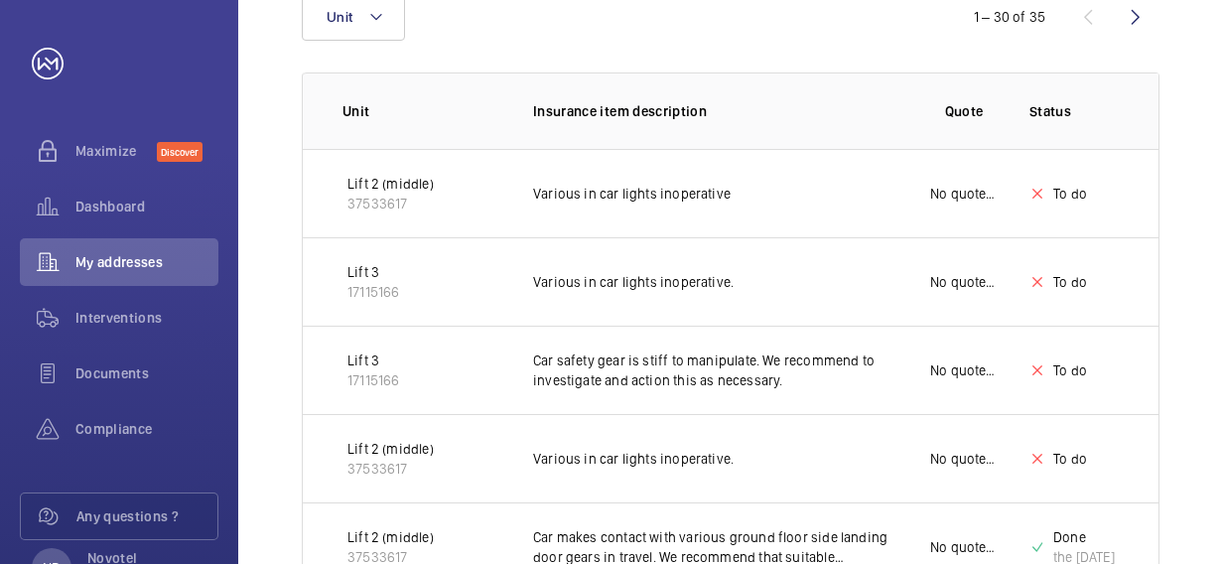
scroll to position [397, 0]
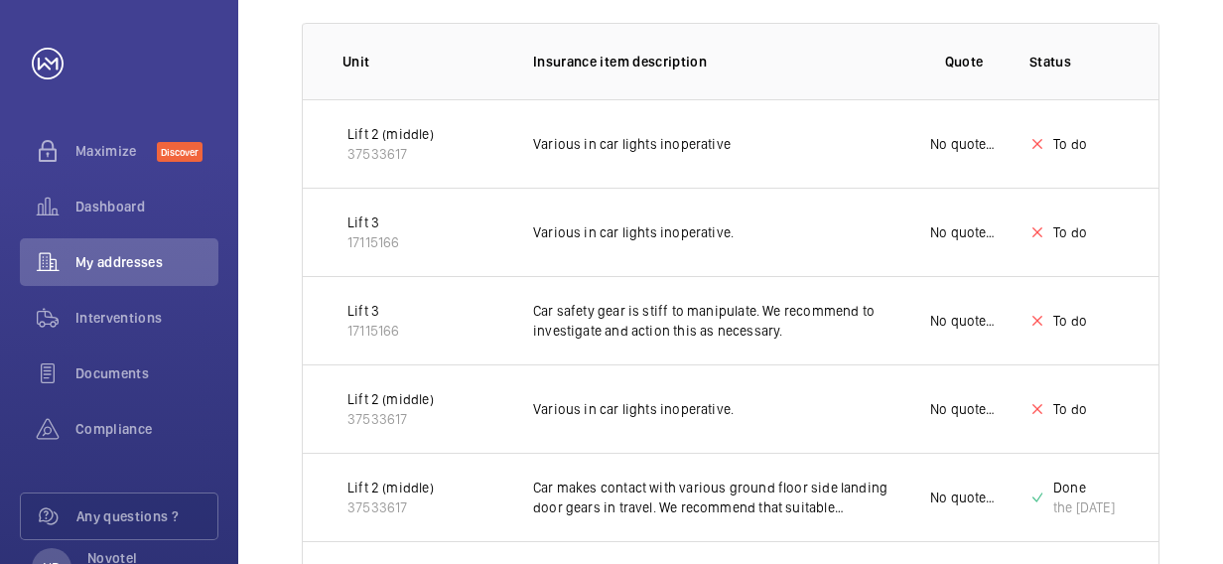
click at [356, 128] on p "Lift 2 (middle)" at bounding box center [390, 134] width 86 height 20
click at [953, 140] on p "No quote needed" at bounding box center [963, 144] width 67 height 20
click at [1056, 141] on p "To do" at bounding box center [1070, 144] width 34 height 20
click at [375, 220] on p "Lift 3" at bounding box center [373, 222] width 52 height 20
click at [393, 312] on p "Lift 3" at bounding box center [373, 311] width 52 height 20
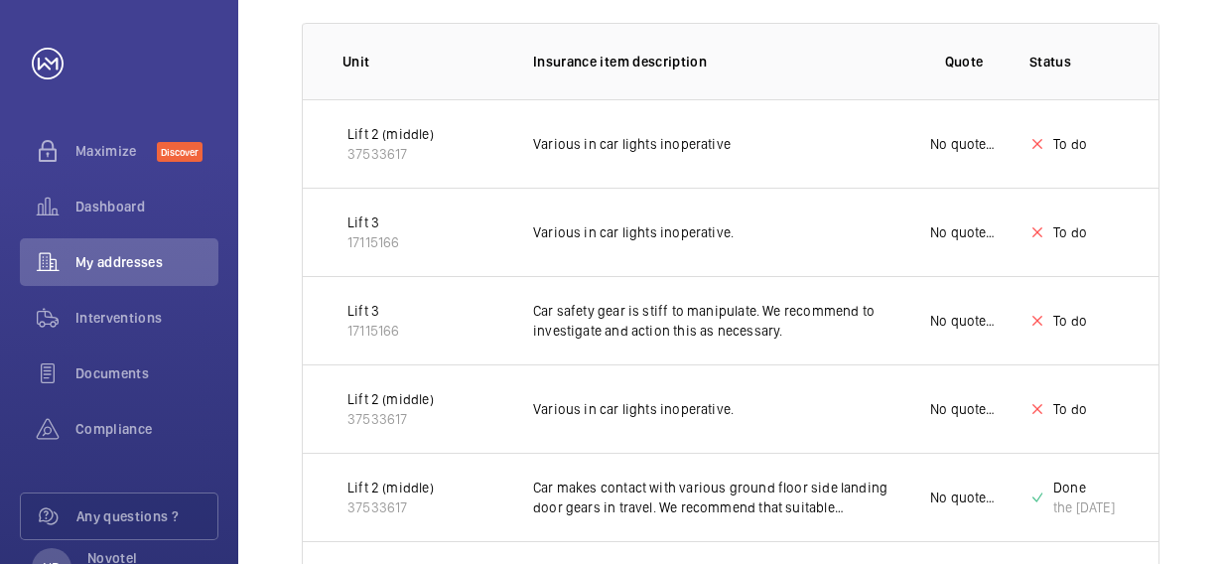
click at [770, 322] on p "Car safety gear is stiff to manipulate. We recommend to investigate and action …" at bounding box center [715, 321] width 365 height 40
click at [824, 329] on p "Car safety gear is stiff to manipulate. We recommend to investigate and action …" at bounding box center [715, 321] width 365 height 40
click at [728, 321] on p "Car safety gear is stiff to manipulate. We recommend to investigate and action …" at bounding box center [715, 321] width 365 height 40
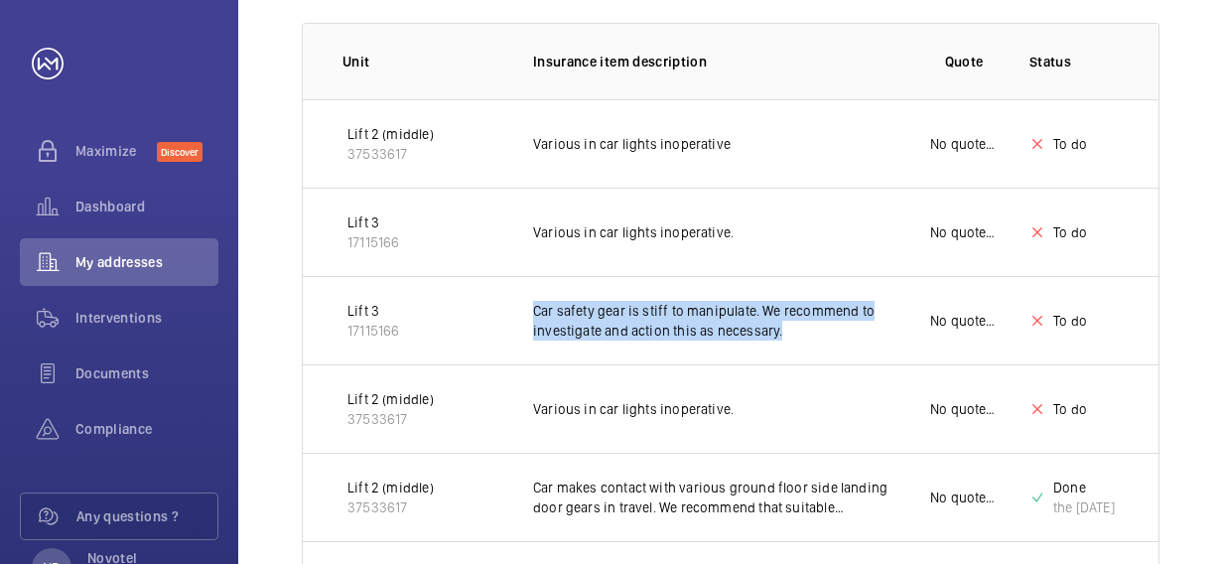
click at [728, 321] on p "Car safety gear is stiff to manipulate. We recommend to investigate and action …" at bounding box center [715, 321] width 365 height 40
click at [805, 333] on p "Car safety gear is stiff to manipulate. We recommend to investigate and action …" at bounding box center [715, 321] width 365 height 40
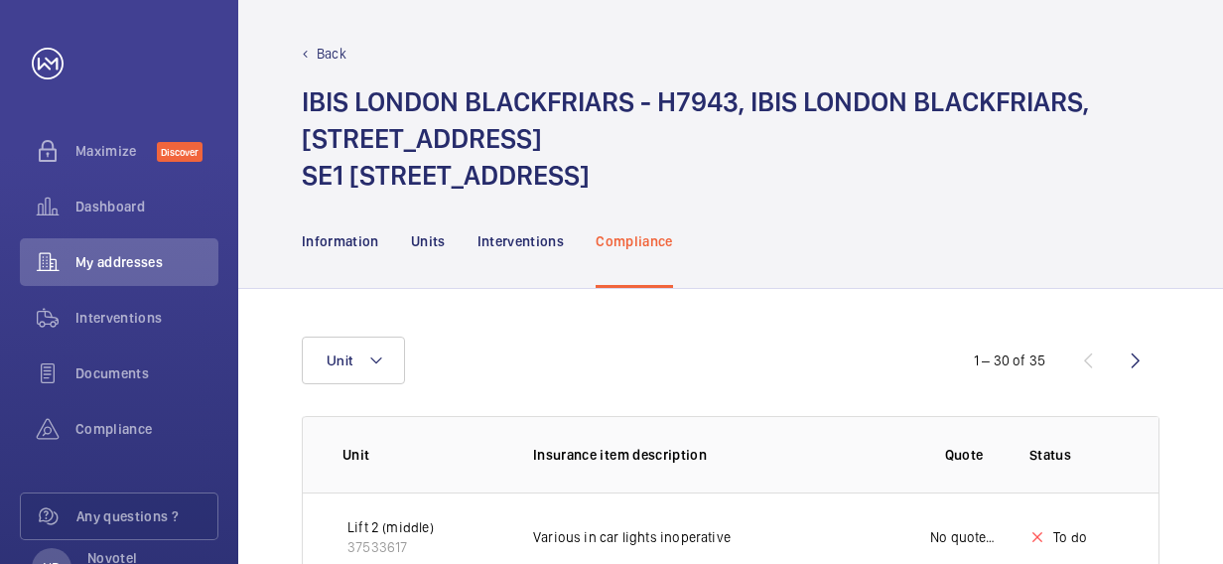
scroll to position [0, 0]
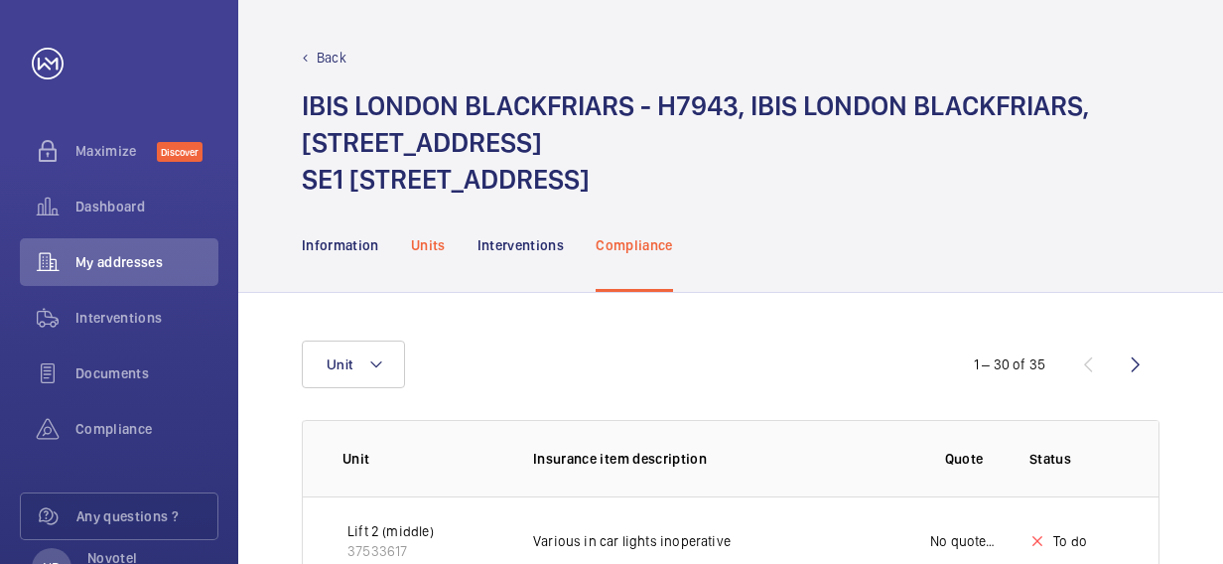
click at [421, 238] on p "Units" at bounding box center [428, 245] width 35 height 20
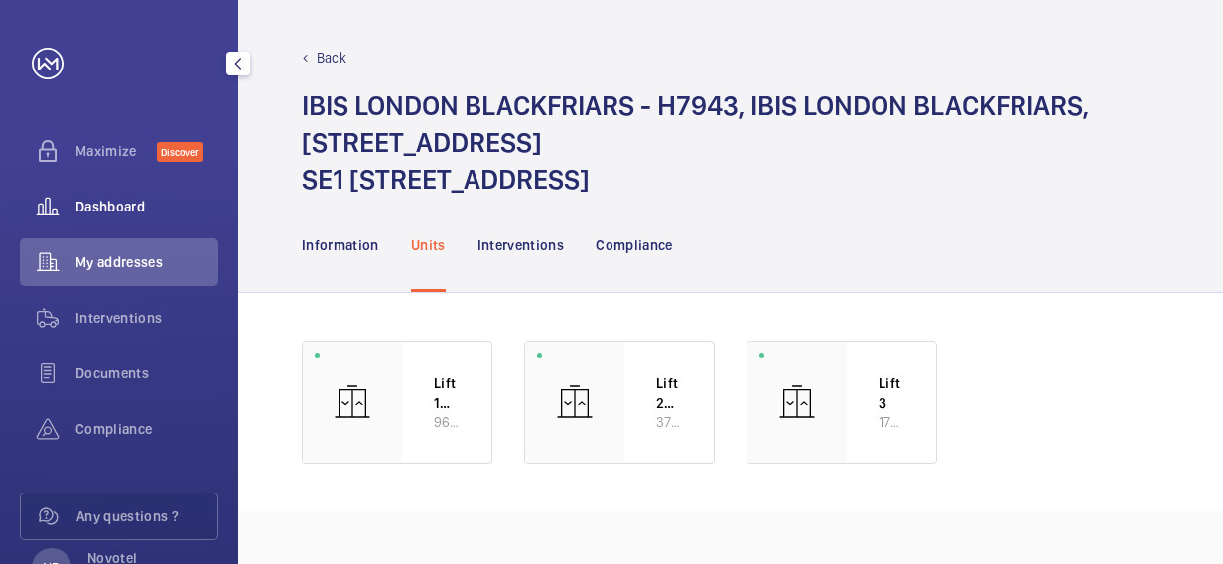
click at [87, 201] on span "Dashboard" at bounding box center [146, 206] width 143 height 20
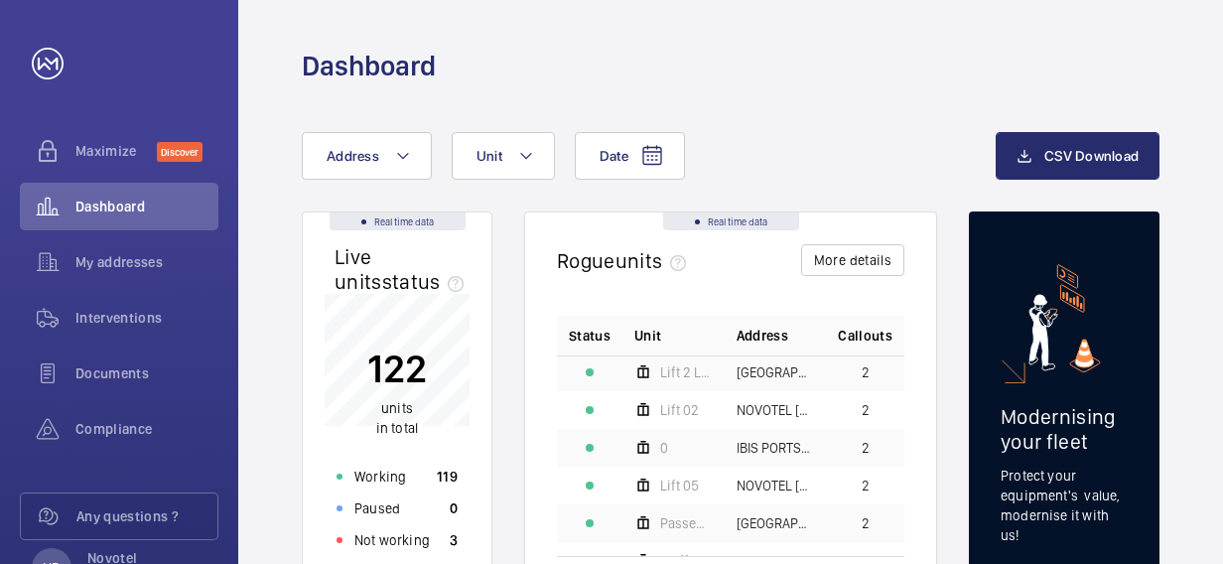
scroll to position [100, 0]
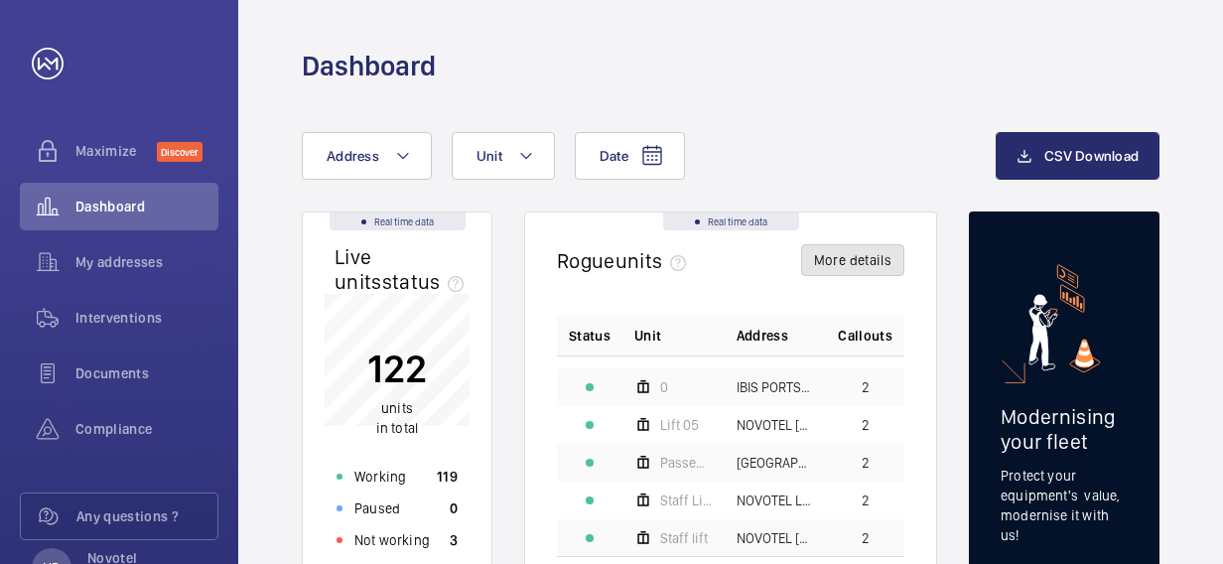
click at [848, 264] on button "More details" at bounding box center [852, 260] width 103 height 32
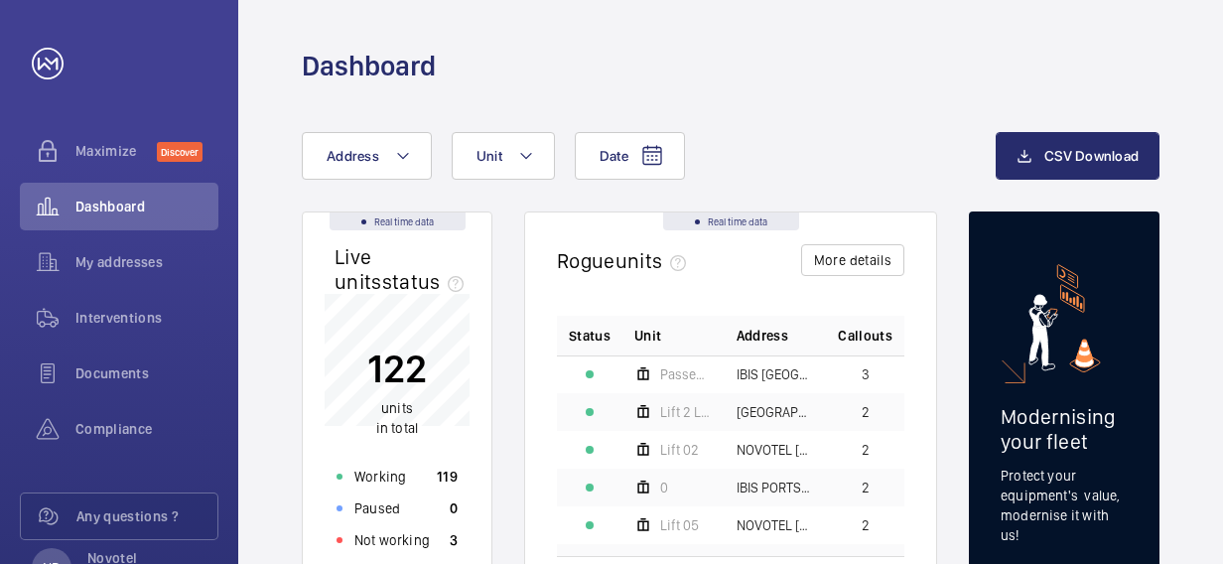
click at [779, 163] on div "Date Address Unit" at bounding box center [649, 156] width 694 height 48
click at [737, 77] on div "Dashboard" at bounding box center [730, 42] width 984 height 84
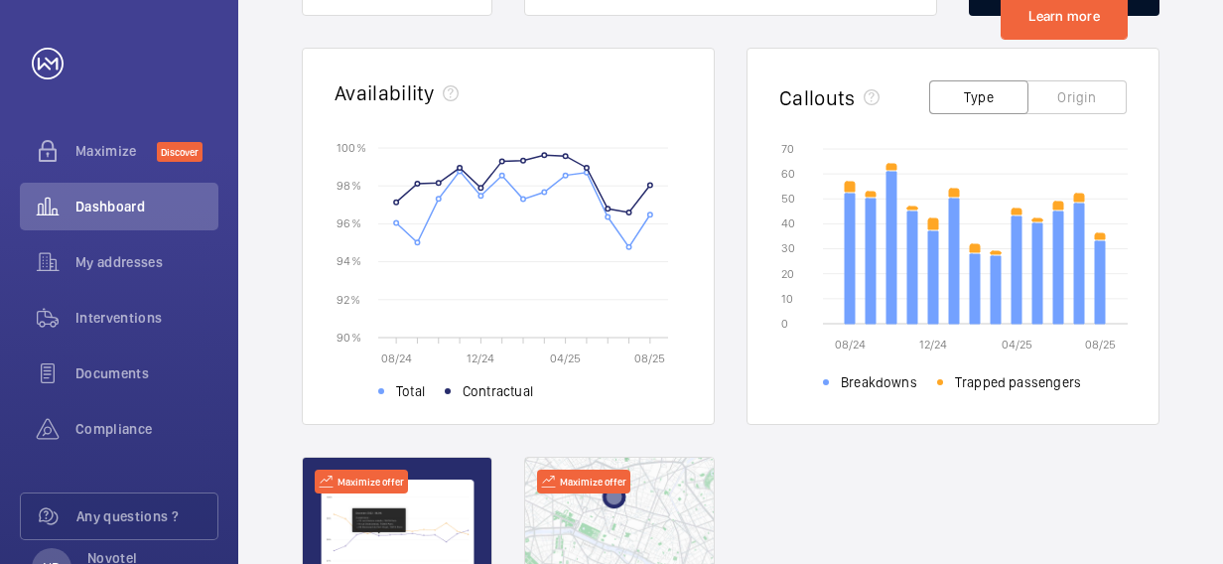
scroll to position [397, 0]
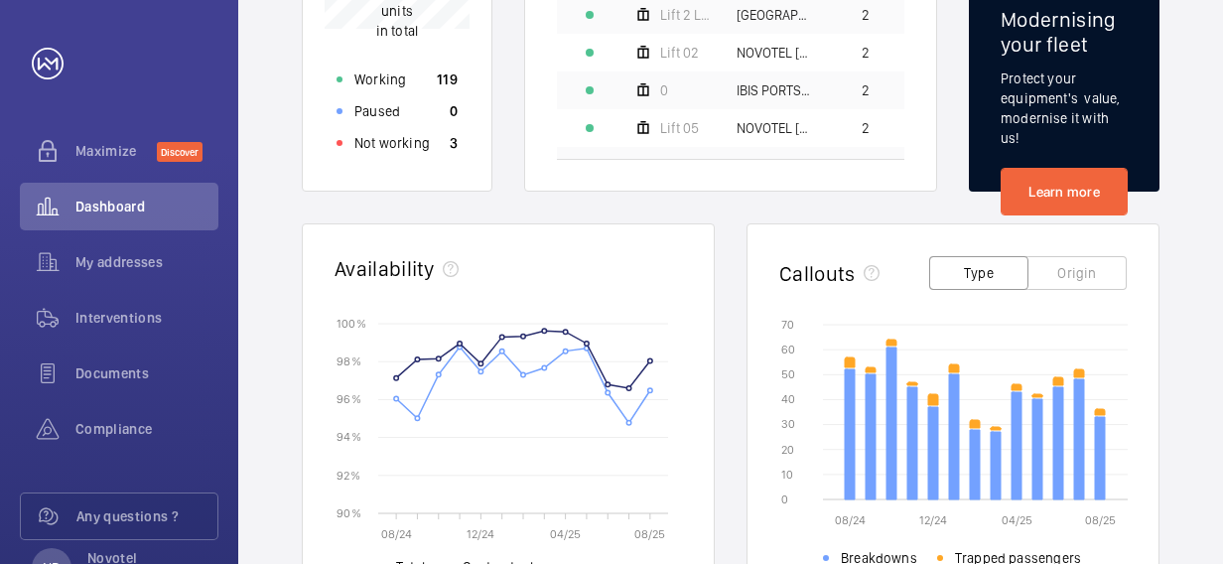
click at [1060, 270] on button "Origin" at bounding box center [1076, 273] width 99 height 34
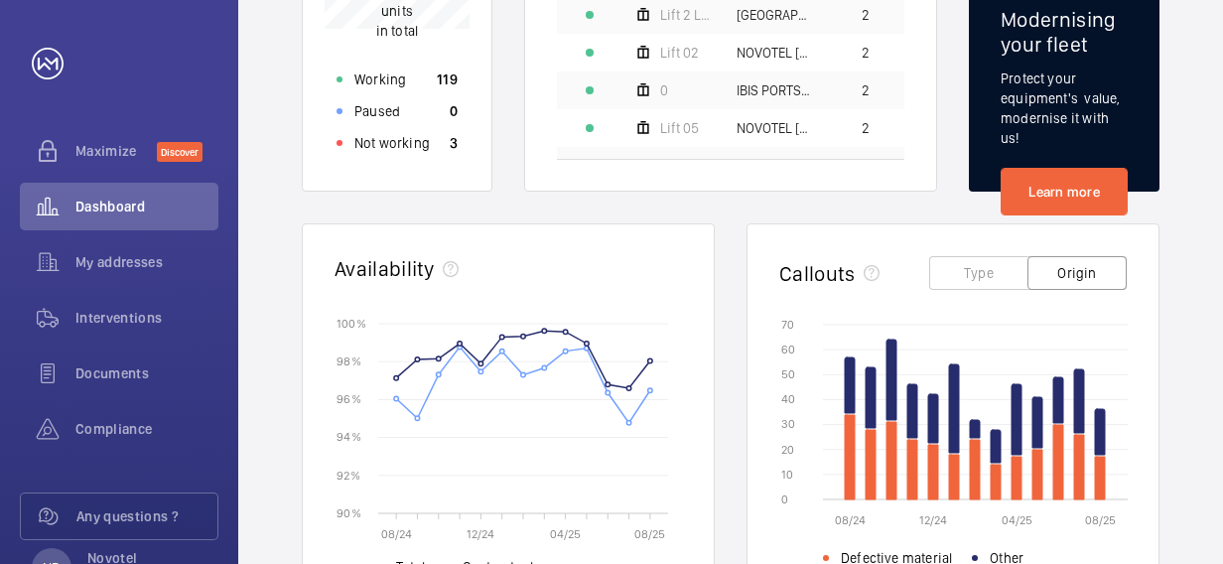
click at [1183, 363] on div "Date Address Unit CSV Download Real time data Live units status﻿ 122 units in t…" at bounding box center [730, 372] width 984 height 1370
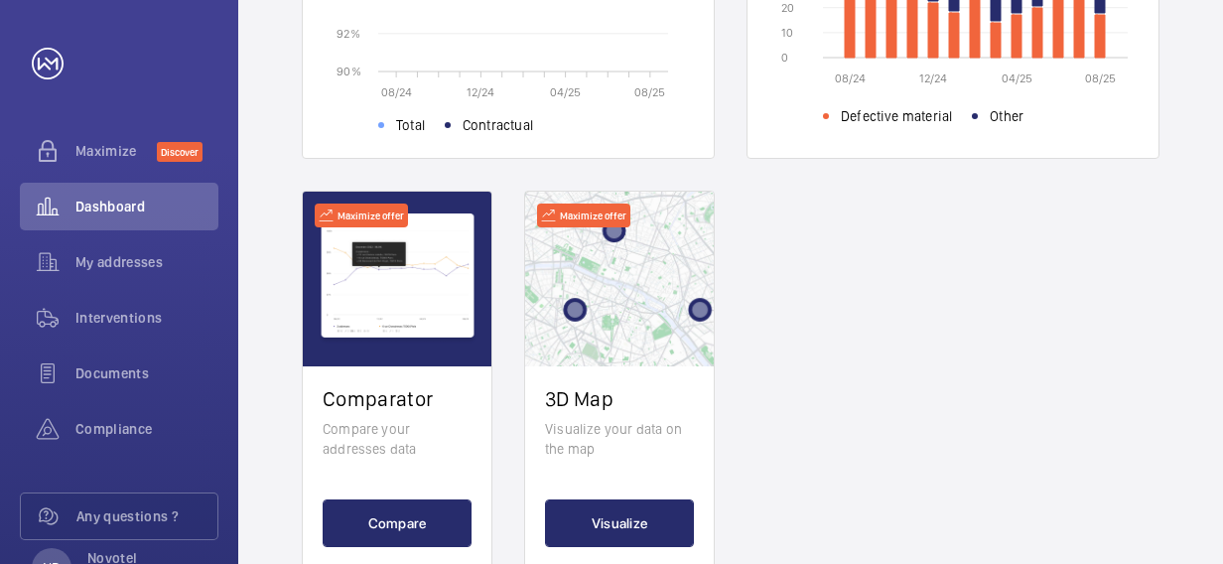
scroll to position [890, 0]
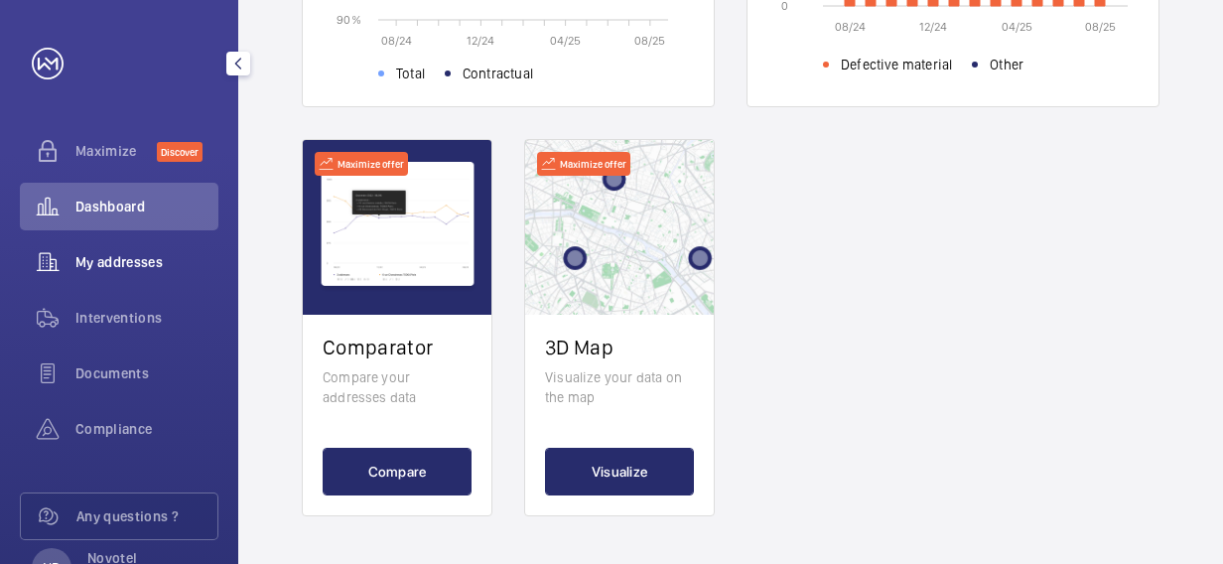
click at [101, 261] on span "My addresses" at bounding box center [146, 262] width 143 height 20
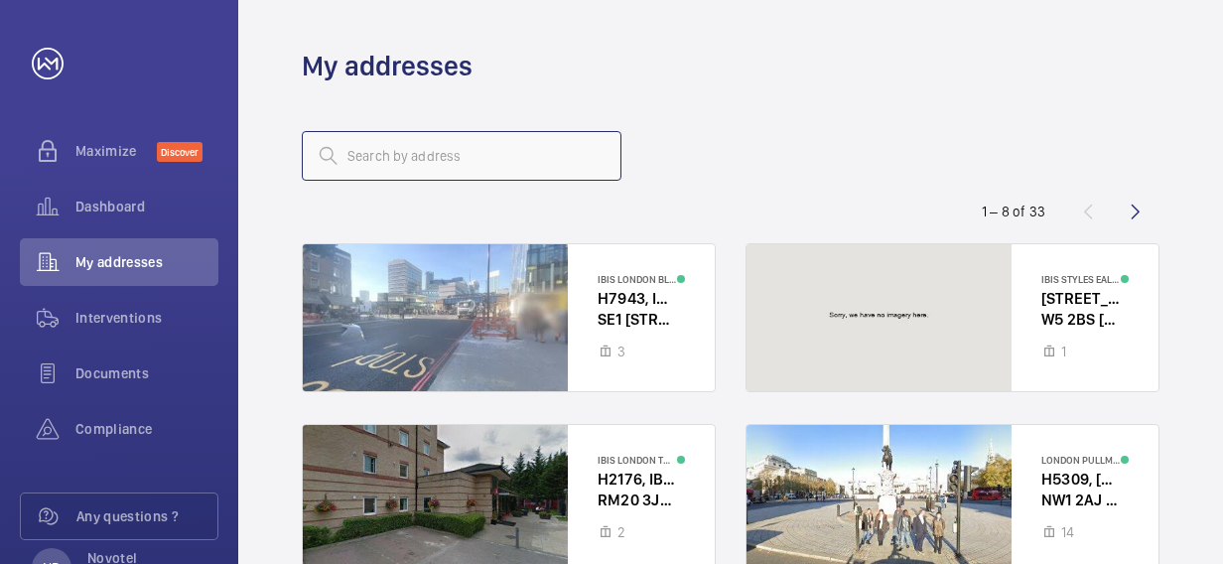
click at [410, 156] on input "text" at bounding box center [462, 156] width 320 height 50
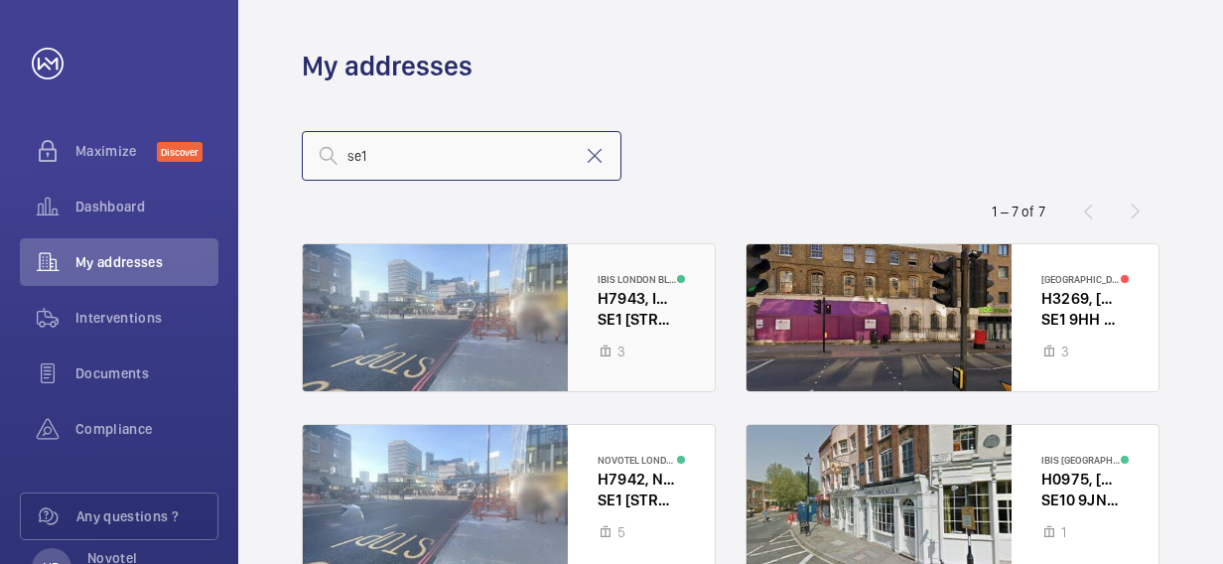
type input "se1"
click at [635, 317] on div at bounding box center [509, 317] width 412 height 147
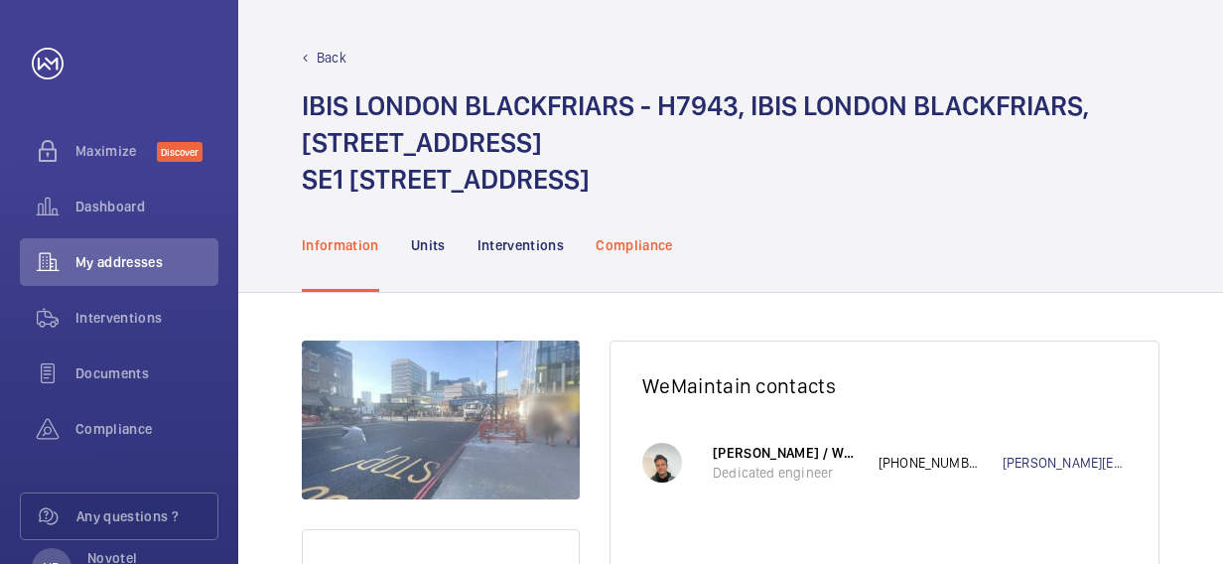
click at [649, 248] on p "Compliance" at bounding box center [633, 245] width 77 height 20
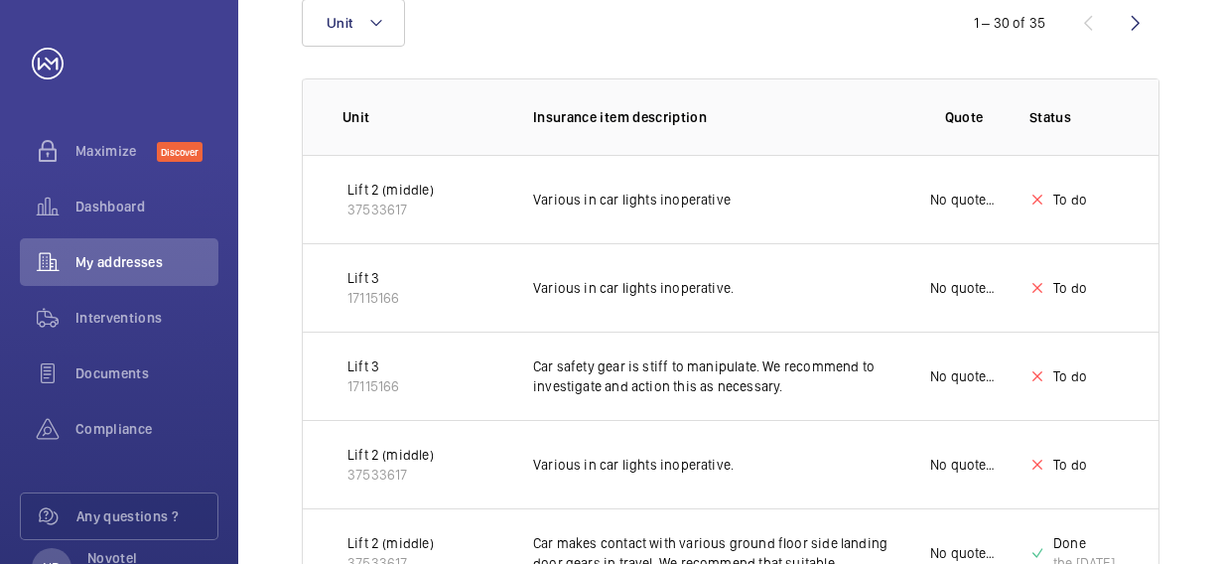
scroll to position [357, 0]
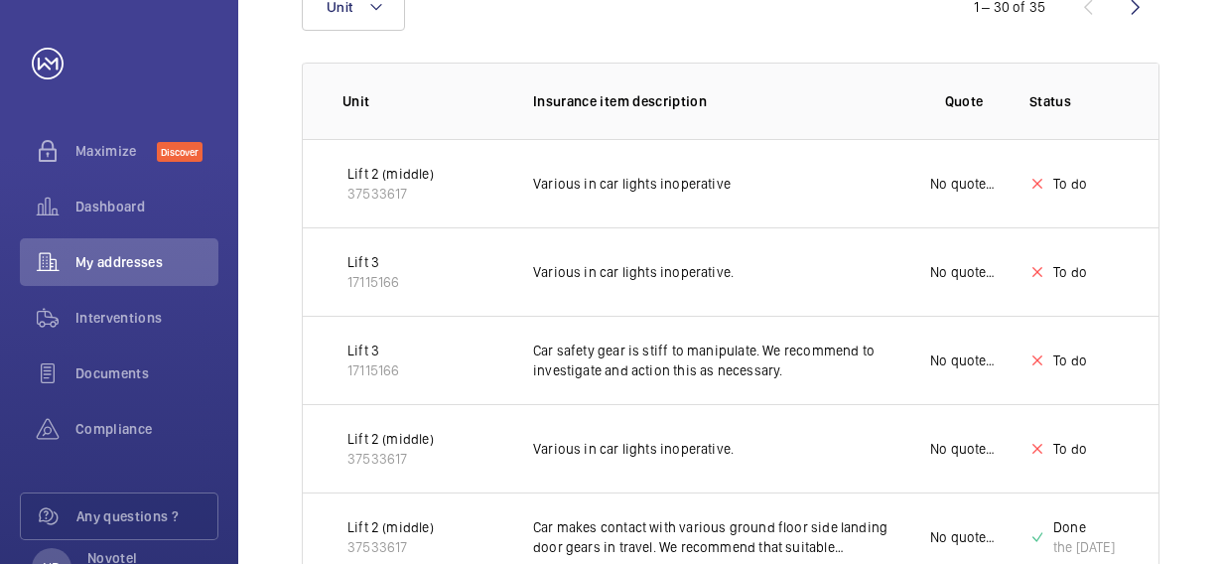
click at [610, 183] on p "Various in car lights inoperative" at bounding box center [715, 184] width 365 height 20
click at [381, 189] on p "37533617" at bounding box center [390, 194] width 86 height 20
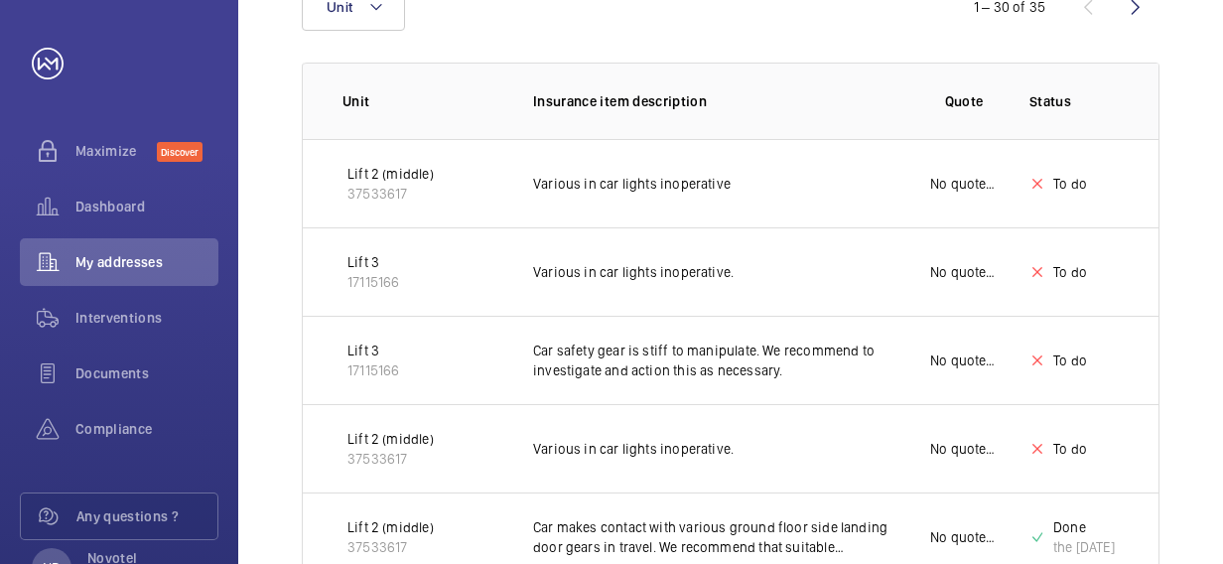
drag, startPoint x: 381, startPoint y: 189, endPoint x: 390, endPoint y: 196, distance: 12.0
click at [390, 196] on p "37533617" at bounding box center [390, 194] width 86 height 20
click at [117, 381] on span "Documents" at bounding box center [146, 373] width 143 height 20
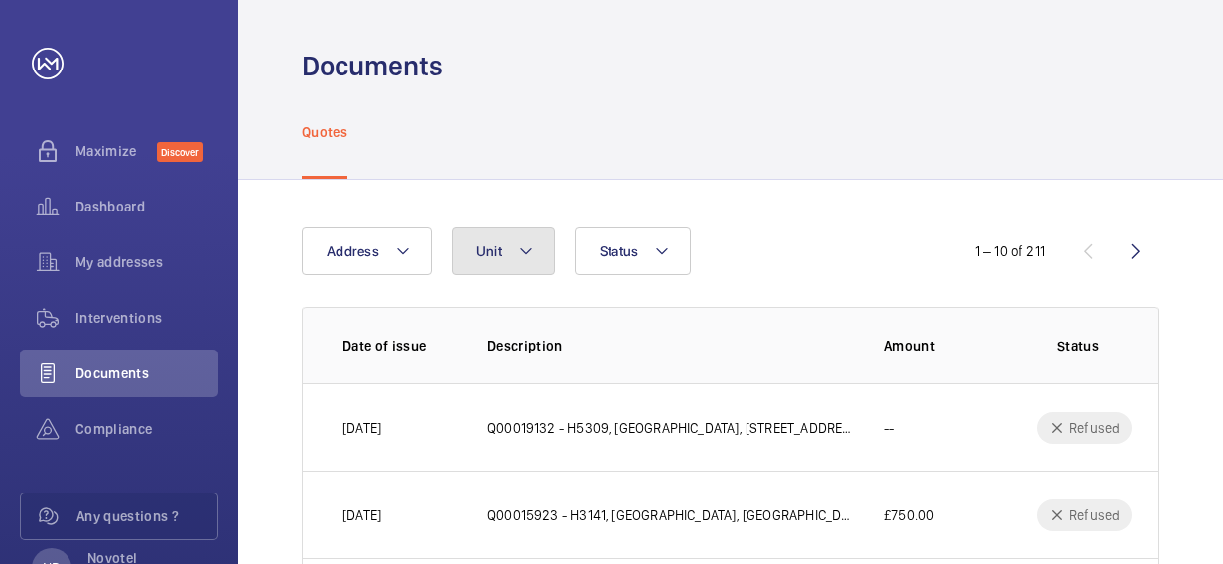
click at [530, 252] on mat-icon at bounding box center [526, 251] width 16 height 24
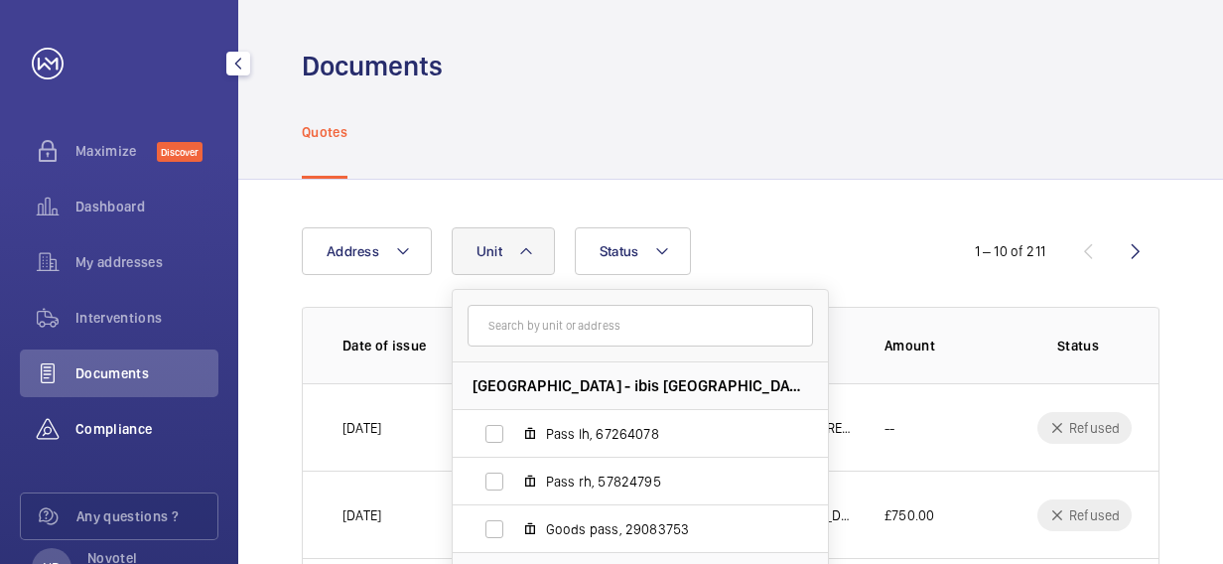
click at [123, 432] on span "Compliance" at bounding box center [146, 429] width 143 height 20
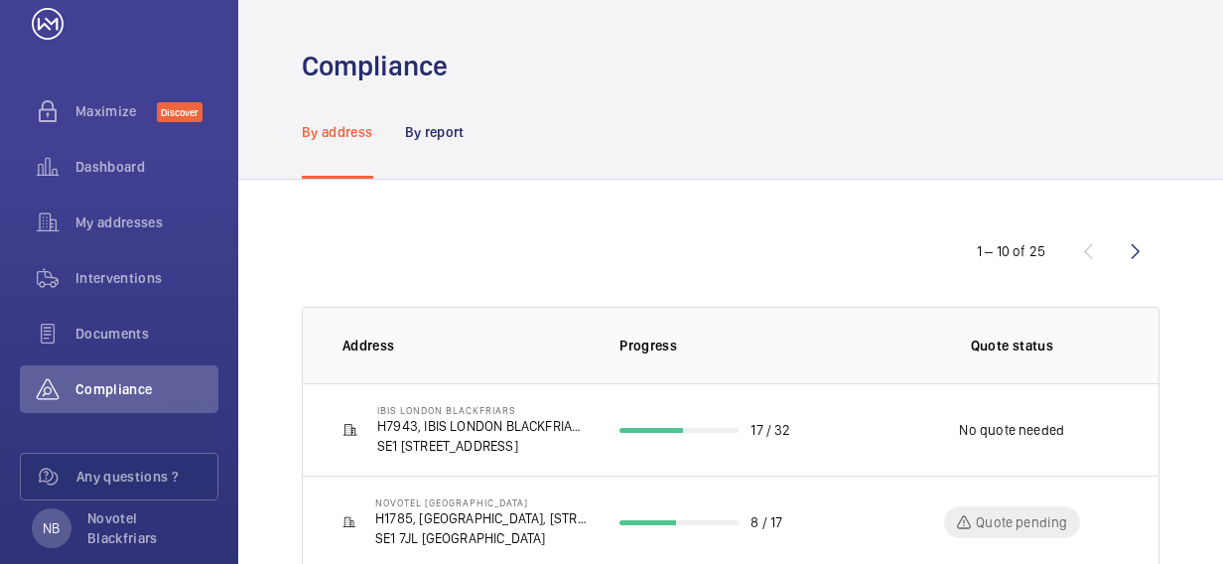
scroll to position [71, 0]
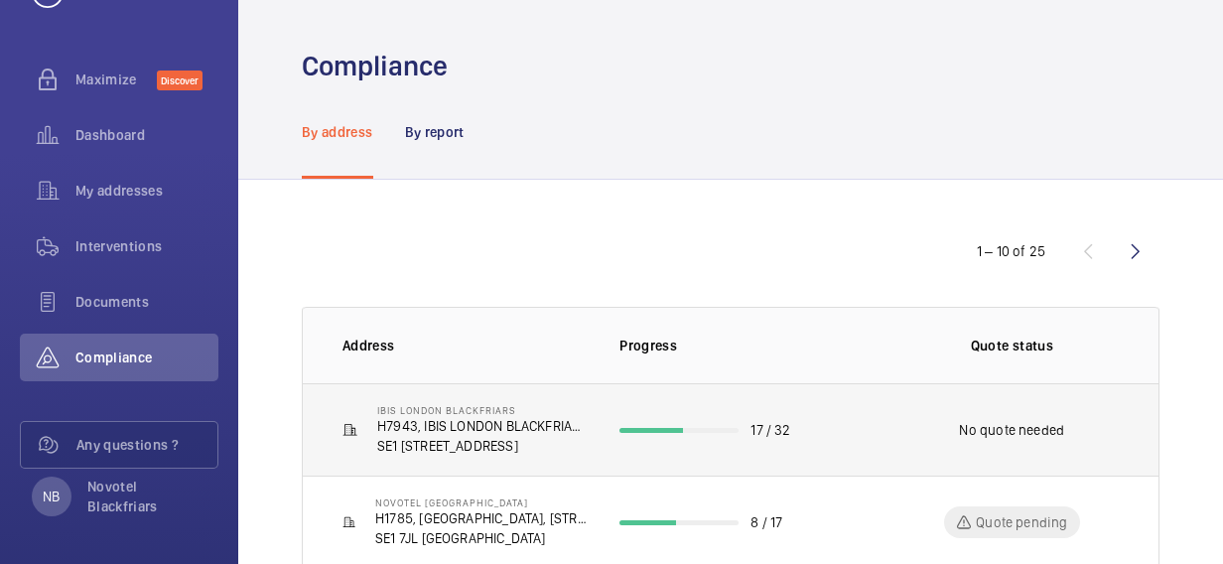
click at [429, 408] on p "IBIS LONDON BLACKFRIARS" at bounding box center [482, 410] width 210 height 12
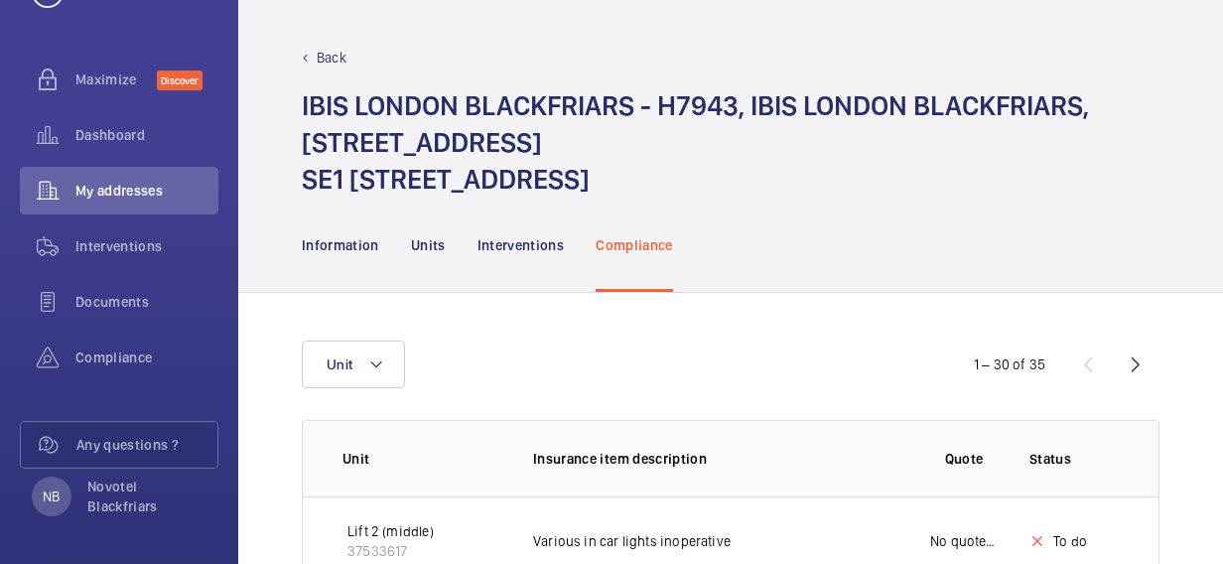
click at [1011, 234] on div "Information Units Interventions Compliance" at bounding box center [730, 244] width 857 height 94
click at [141, 358] on span "Compliance" at bounding box center [146, 357] width 143 height 20
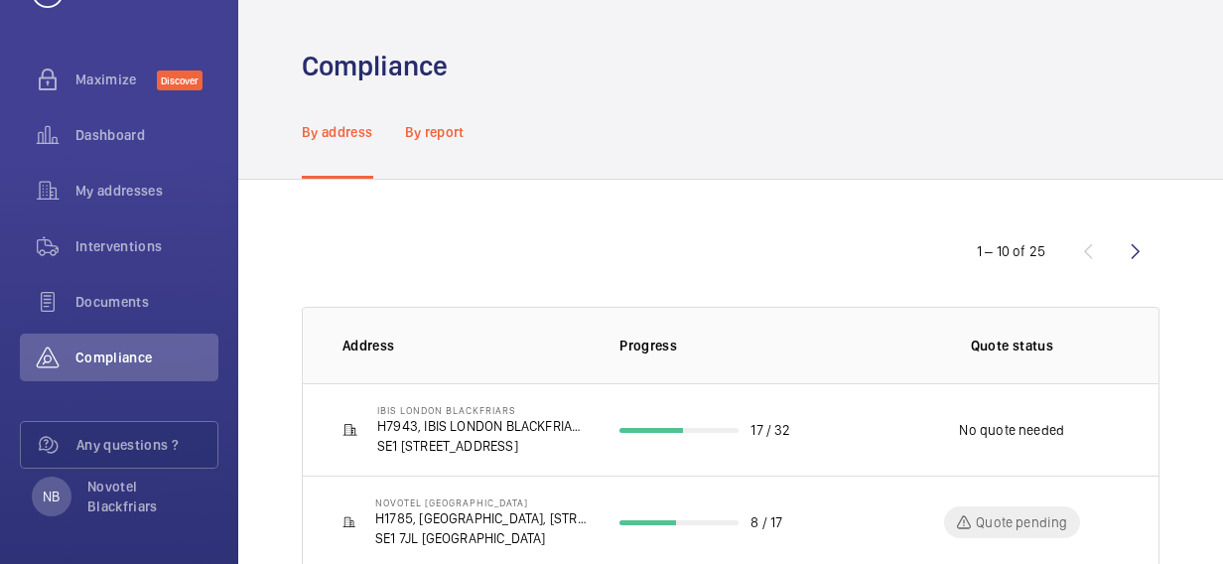
click at [423, 129] on p "By report" at bounding box center [435, 132] width 60 height 20
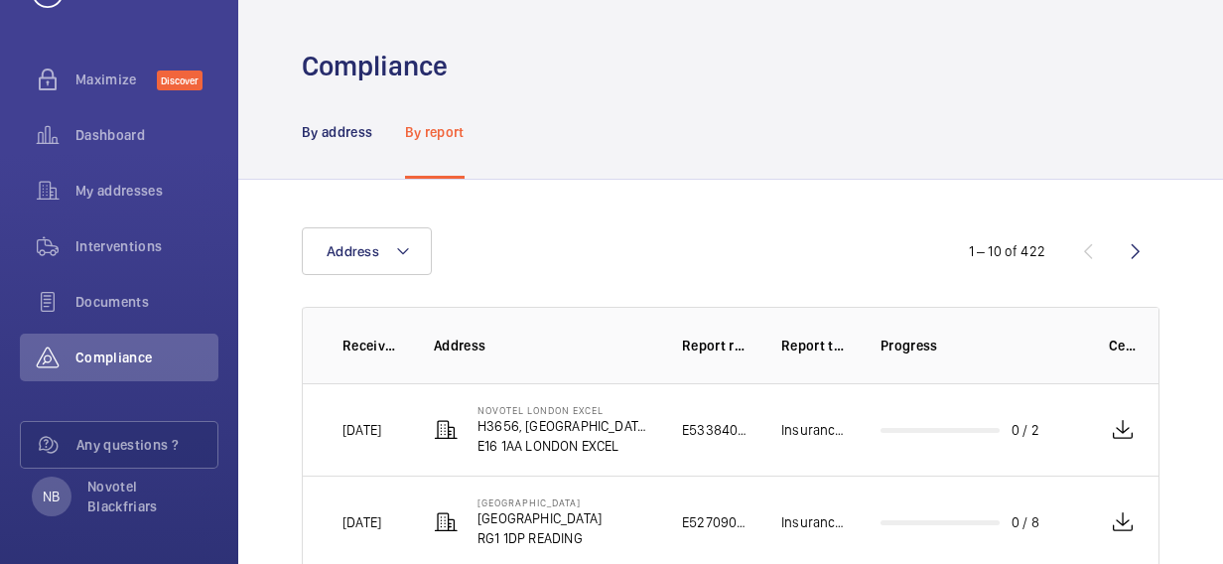
click at [601, 236] on div "Address" at bounding box center [611, 251] width 619 height 48
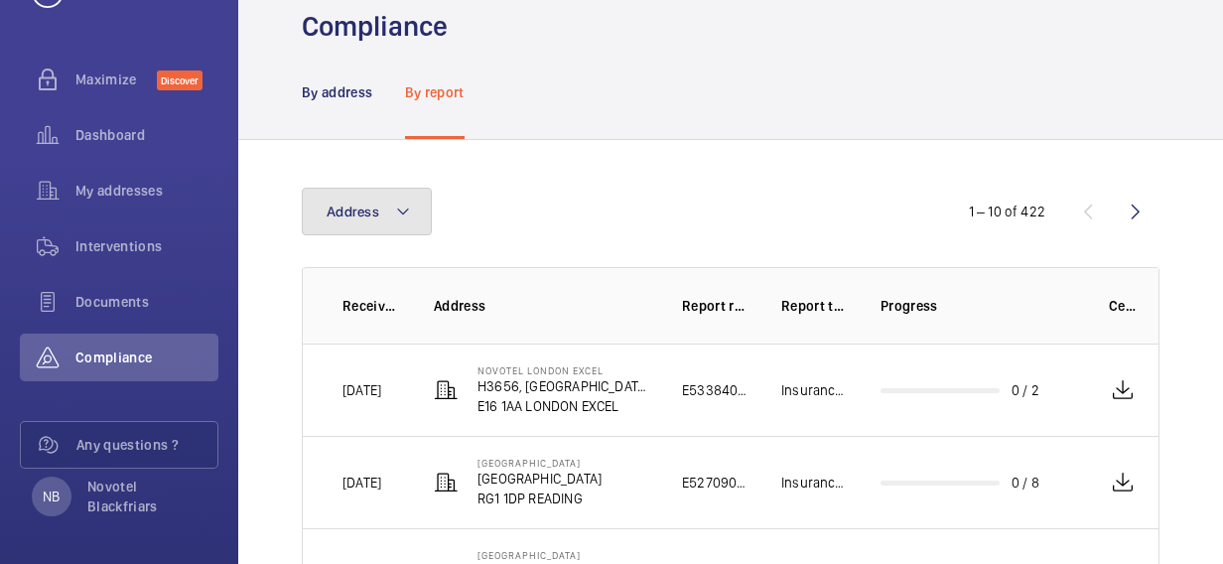
click at [405, 212] on mat-icon at bounding box center [403, 211] width 16 height 24
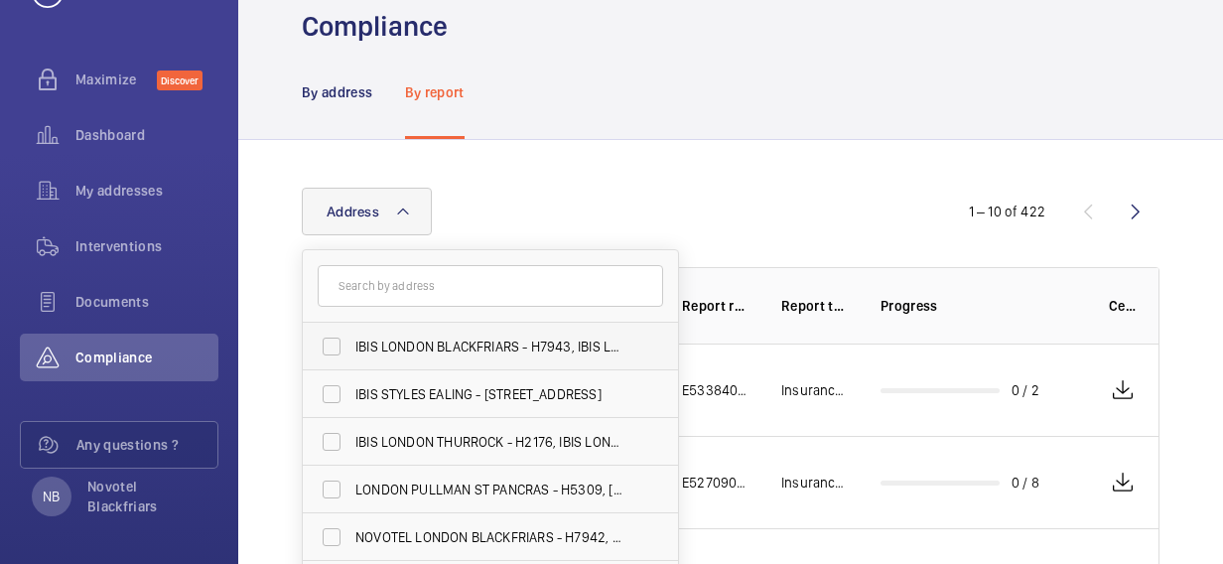
click at [392, 343] on span "IBIS LONDON BLACKFRIARS - H7943, IBIS LONDON BLACKFRIARS, [STREET_ADDRESS]" at bounding box center [491, 346] width 273 height 20
click at [351, 343] on input "IBIS LONDON BLACKFRIARS - H7943, IBIS LONDON BLACKFRIARS, [STREET_ADDRESS]" at bounding box center [332, 346] width 40 height 40
checkbox input "true"
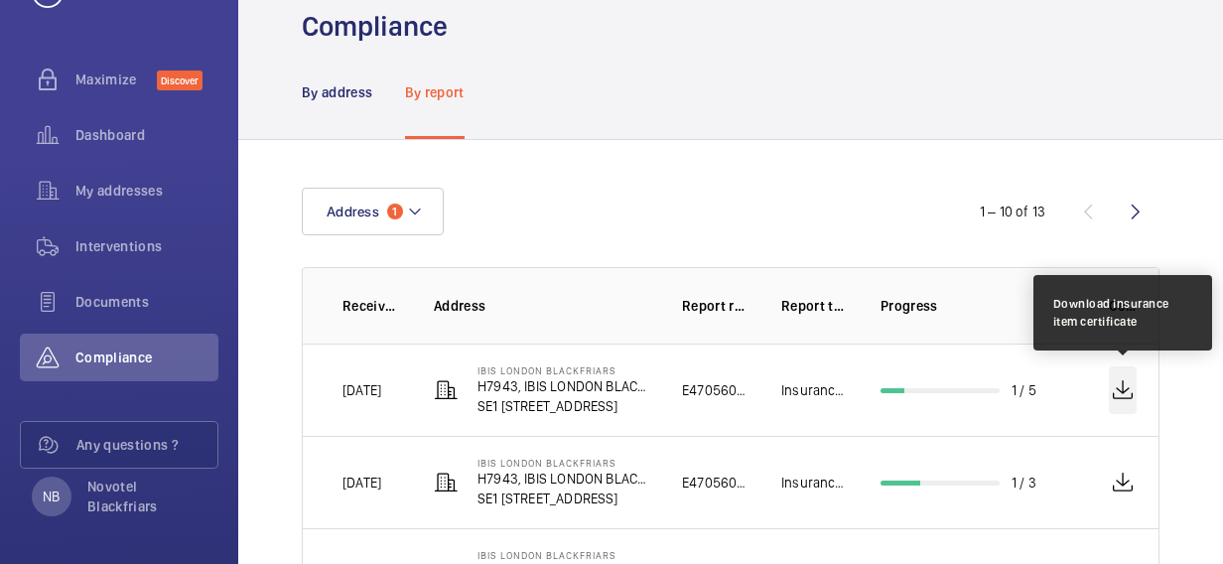
click at [1120, 383] on wm-front-icon-button at bounding box center [1123, 390] width 28 height 48
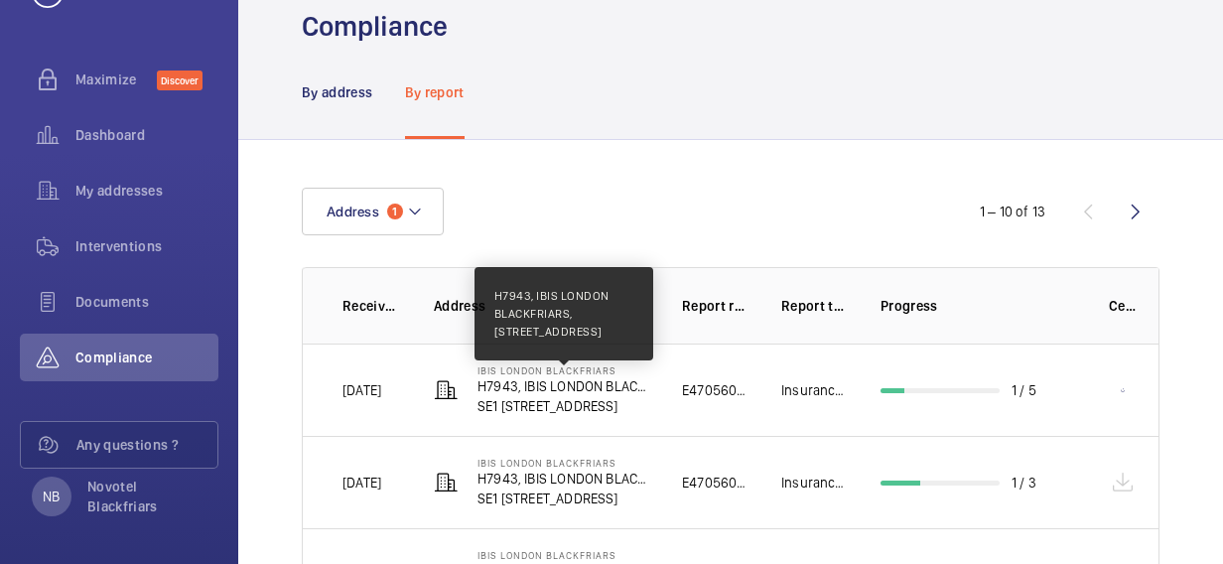
click at [580, 389] on p "H7943, IBIS LONDON BLACKFRIARS, [STREET_ADDRESS]" at bounding box center [563, 386] width 173 height 20
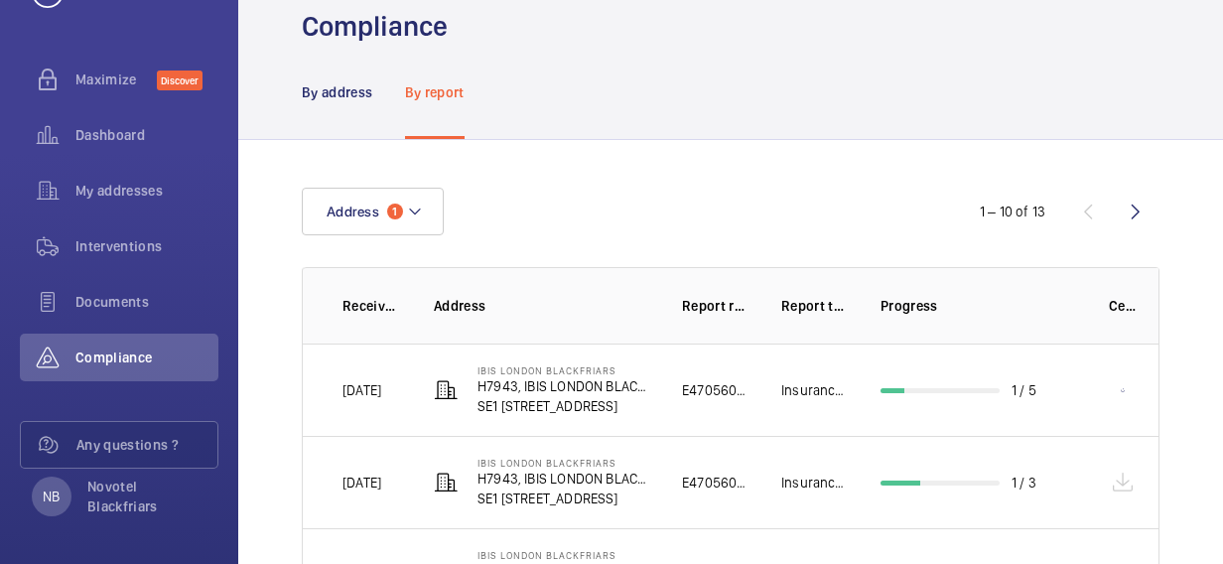
click at [379, 395] on p "[DATE]" at bounding box center [361, 390] width 39 height 20
click at [437, 389] on mat-icon at bounding box center [446, 390] width 24 height 24
click at [369, 306] on p "Received on" at bounding box center [372, 306] width 60 height 20
click at [659, 189] on div "Address 1" at bounding box center [611, 212] width 619 height 48
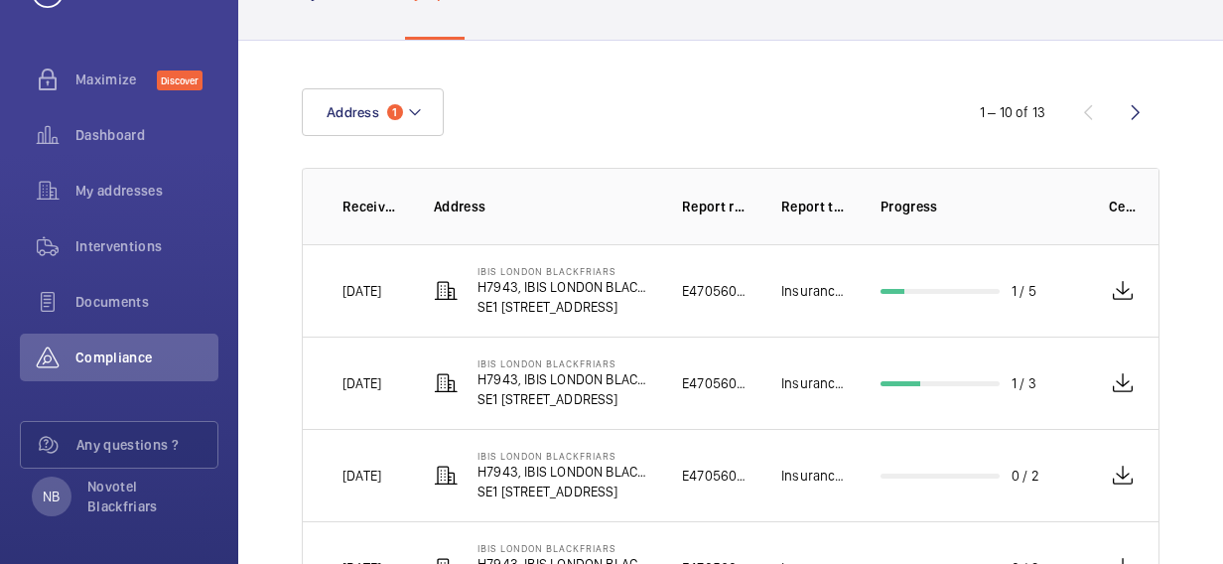
scroll to position [119, 0]
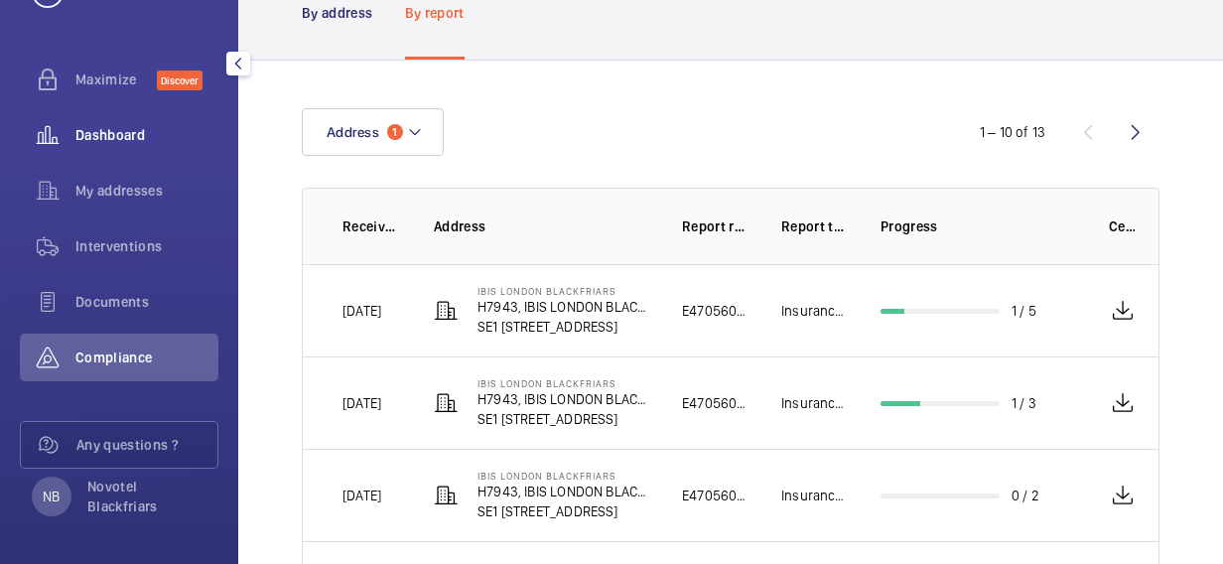
click at [91, 130] on span "Dashboard" at bounding box center [146, 135] width 143 height 20
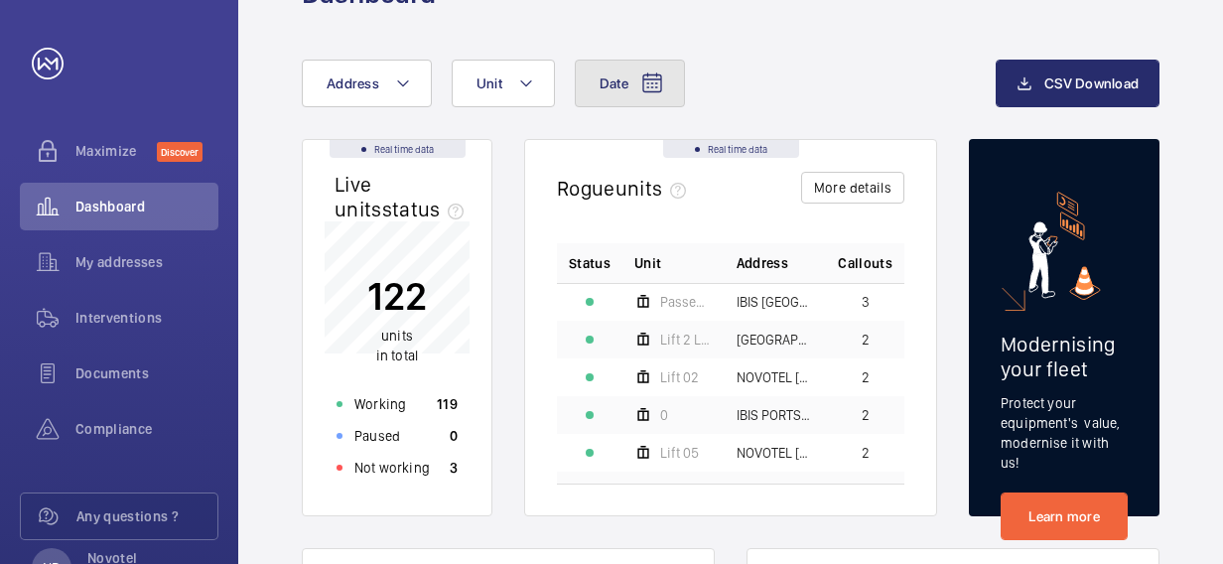
click at [614, 85] on span "Date" at bounding box center [613, 83] width 29 height 16
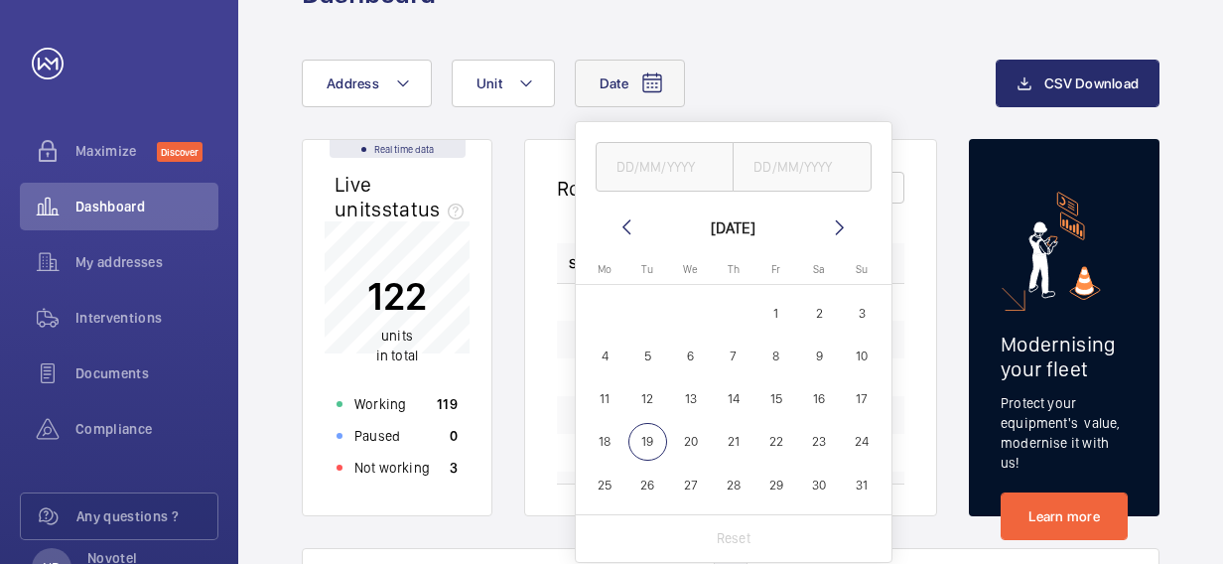
click at [636, 437] on span "19" at bounding box center [647, 442] width 39 height 39
click at [776, 310] on span "1" at bounding box center [775, 313] width 39 height 39
type input "[DATE]"
click at [638, 441] on span "19" at bounding box center [647, 442] width 39 height 39
type input "[DATE]"
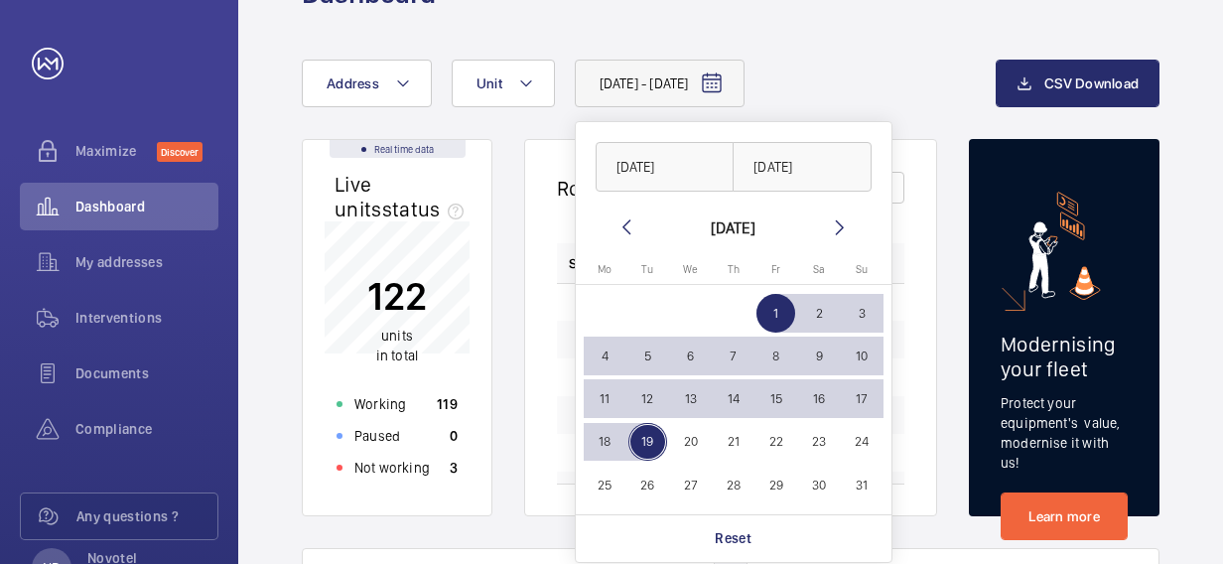
click at [885, 87] on div "[DATE] - [DATE] [DATE] [DATE] [DATE] [DATE] Mo [DATE] Tu [DATE] We [DATE] Th [D…" at bounding box center [649, 84] width 694 height 48
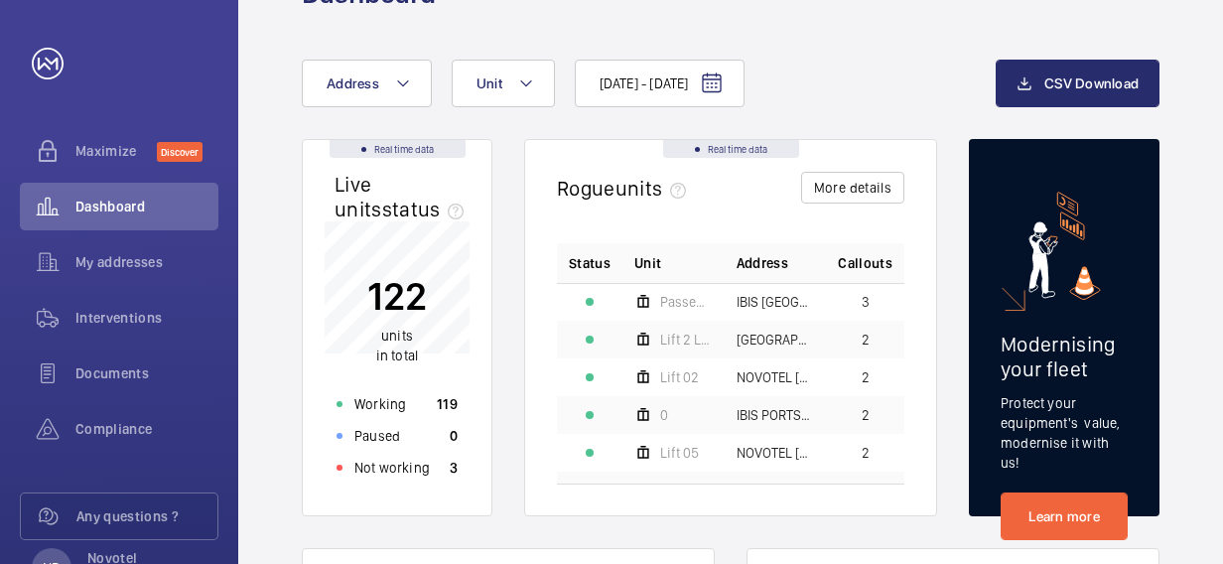
click at [885, 87] on div "[DATE] - [DATE] Address Unit" at bounding box center [649, 84] width 694 height 48
click at [115, 433] on span "Compliance" at bounding box center [146, 429] width 143 height 20
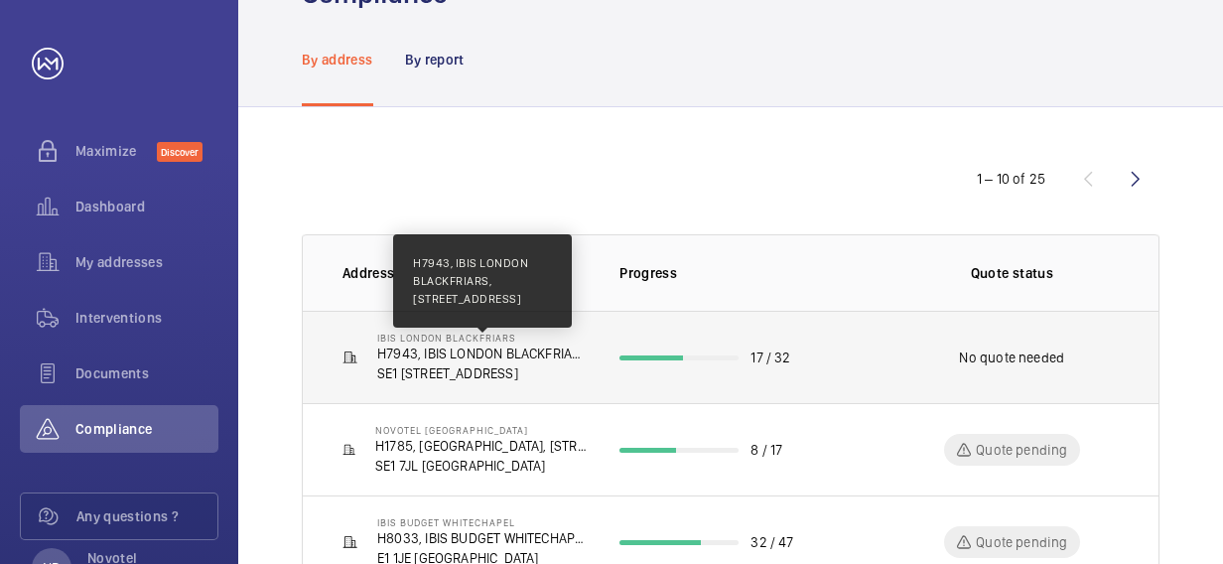
click at [451, 359] on p "H7943, IBIS LONDON BLACKFRIARS, [STREET_ADDRESS]" at bounding box center [482, 353] width 210 height 20
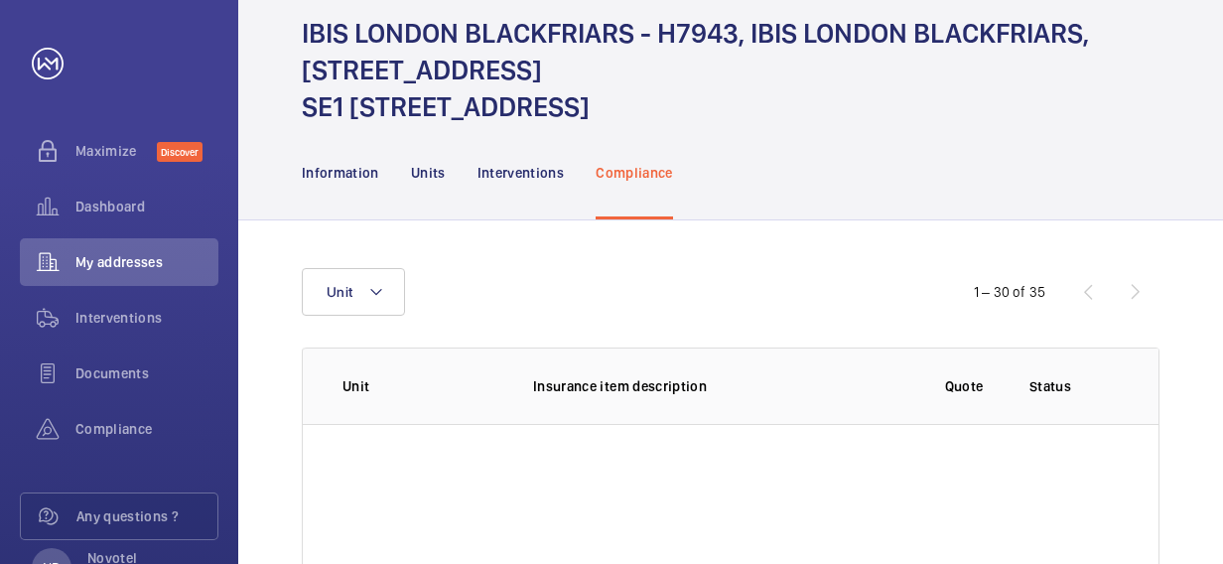
scroll to position [112, 0]
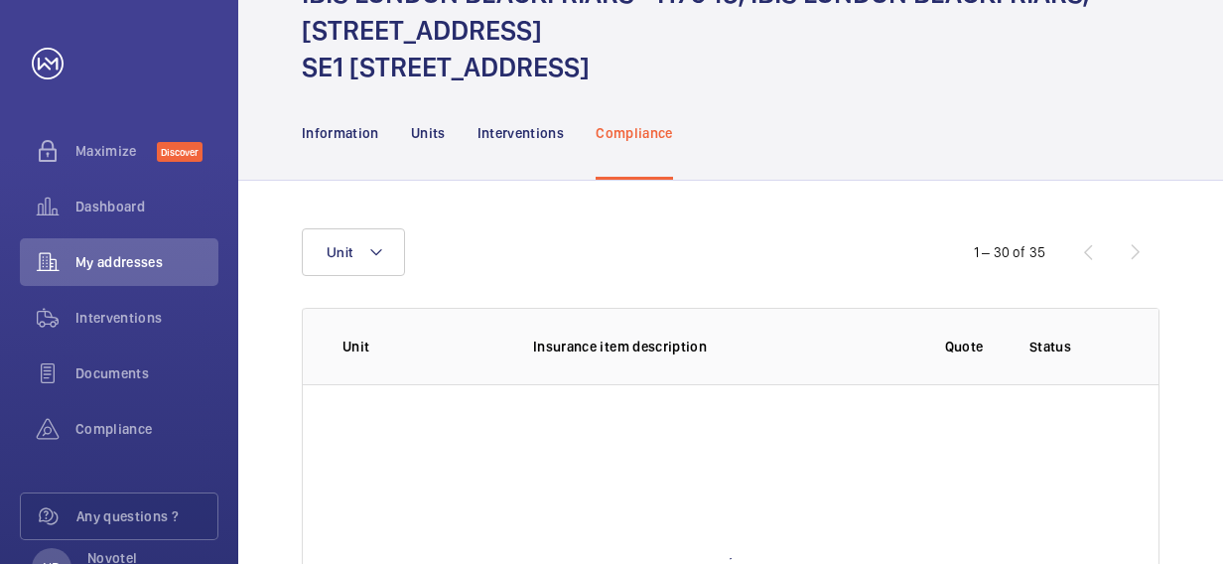
click at [617, 236] on div "Unit" at bounding box center [611, 252] width 619 height 48
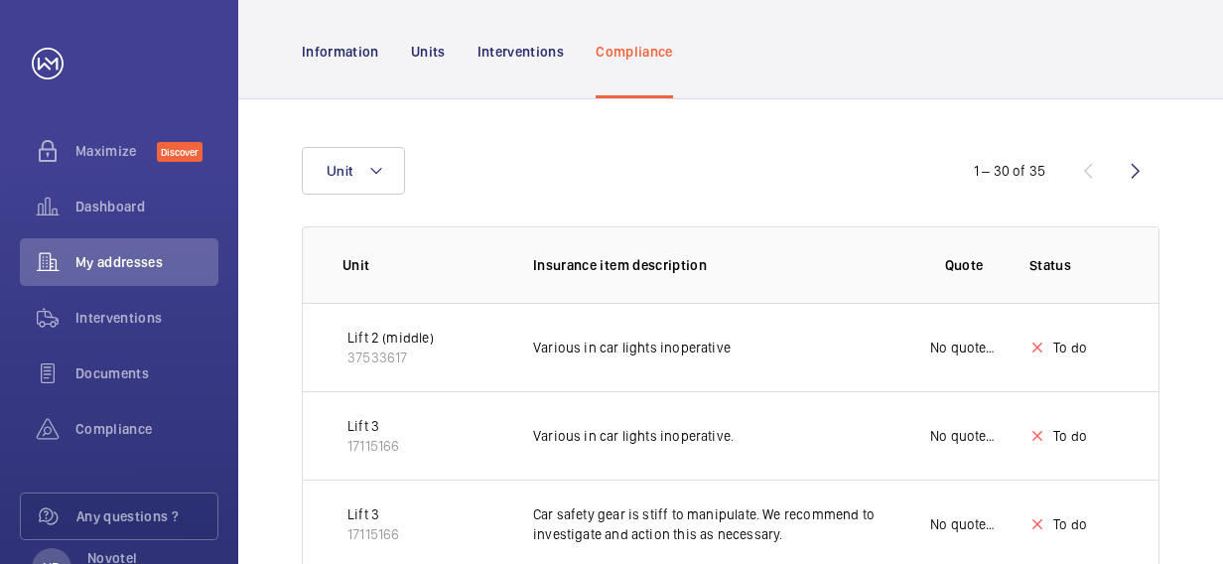
scroll to position [192, 0]
click at [506, 64] on div "Interventions" at bounding box center [520, 53] width 87 height 94
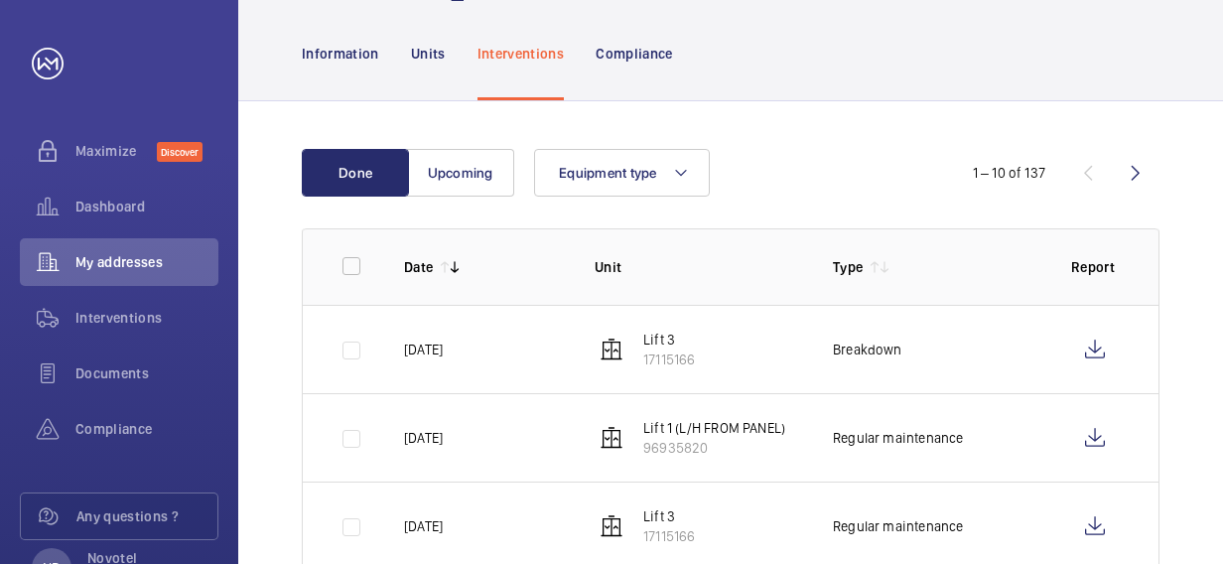
click at [701, 438] on p "96935820" at bounding box center [714, 448] width 142 height 20
click at [442, 431] on p "[DATE]" at bounding box center [423, 438] width 39 height 20
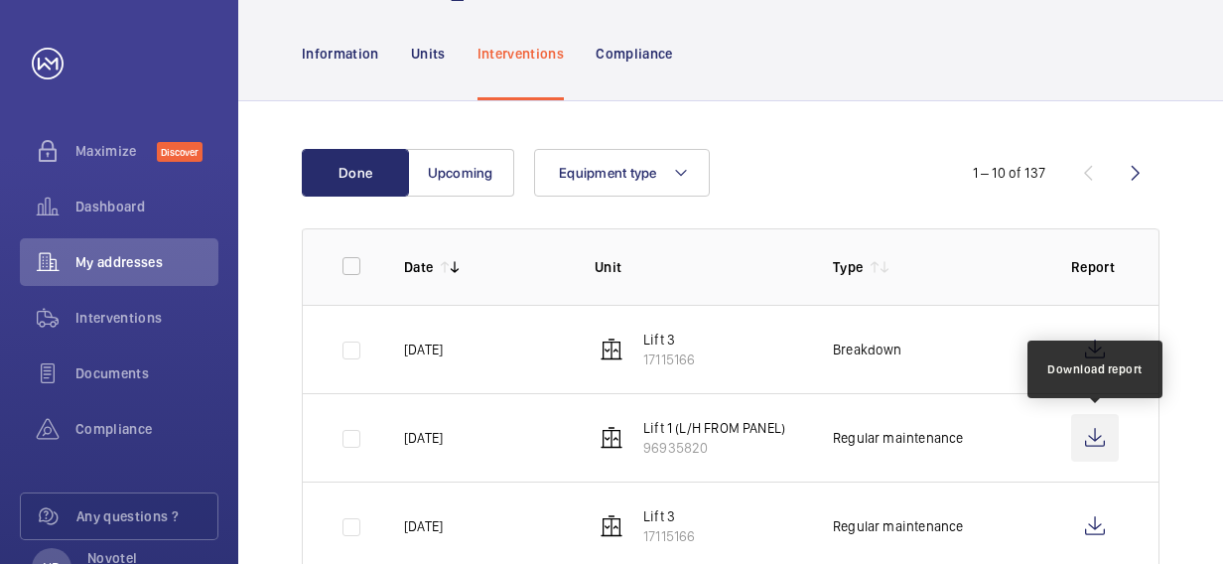
click at [1103, 423] on wm-front-icon-button at bounding box center [1095, 438] width 48 height 48
